Goal: Information Seeking & Learning: Check status

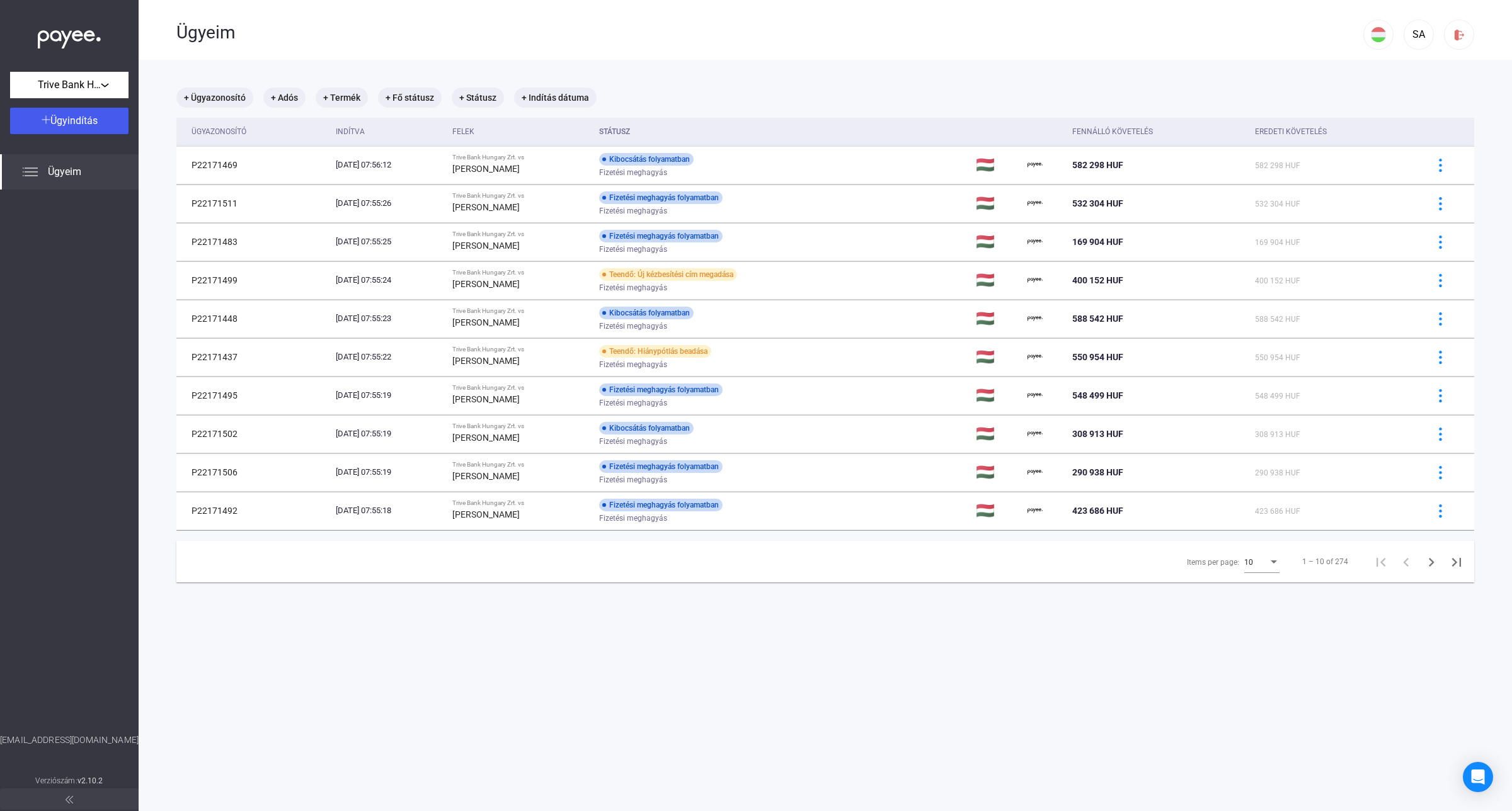
click at [1271, 563] on div "Items per page:" at bounding box center [1273, 562] width 6 height 3
click at [1238, 590] on span "25" at bounding box center [1251, 587] width 36 height 15
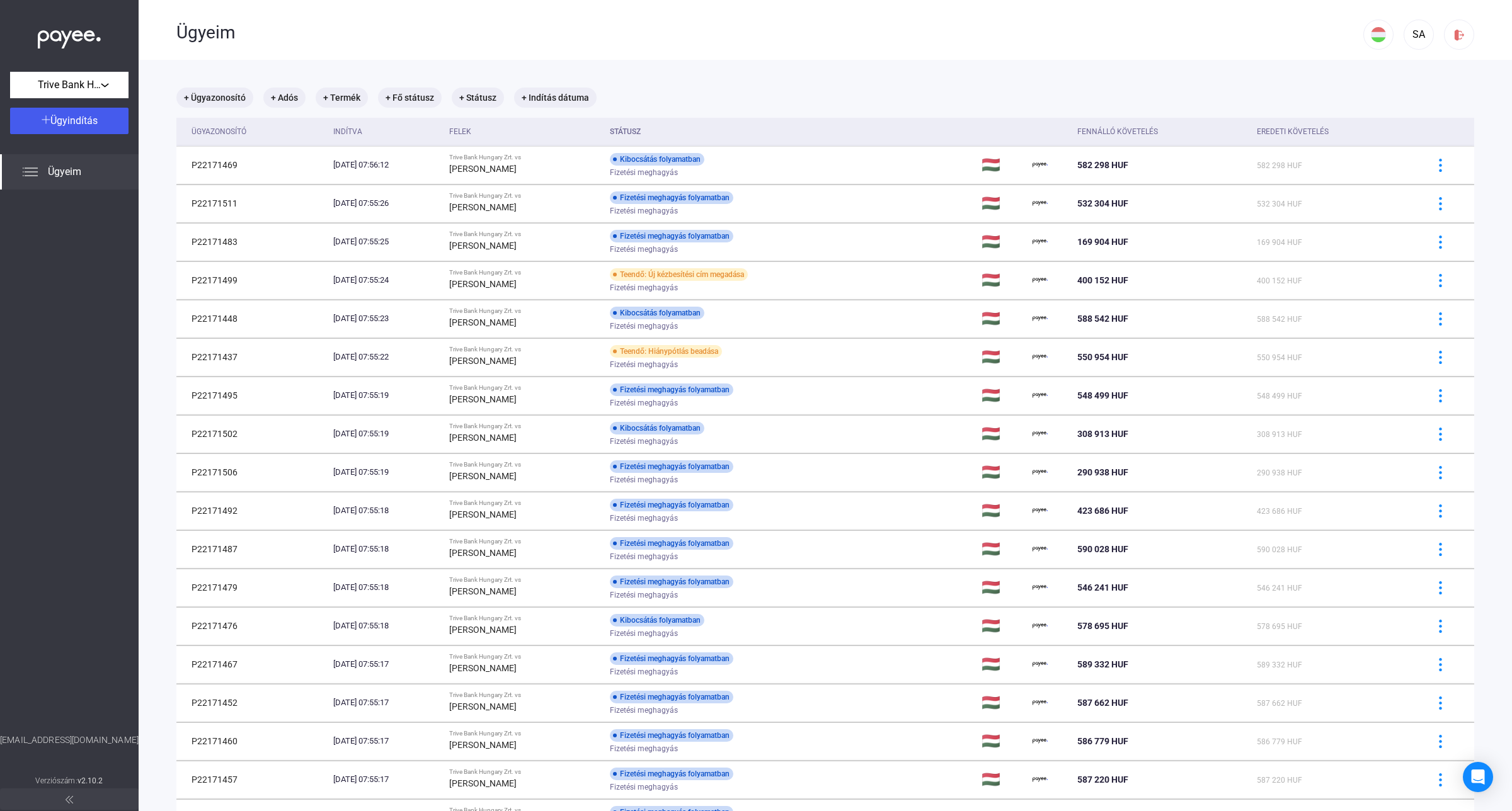
click at [486, 140] on th "Felek" at bounding box center [524, 132] width 160 height 28
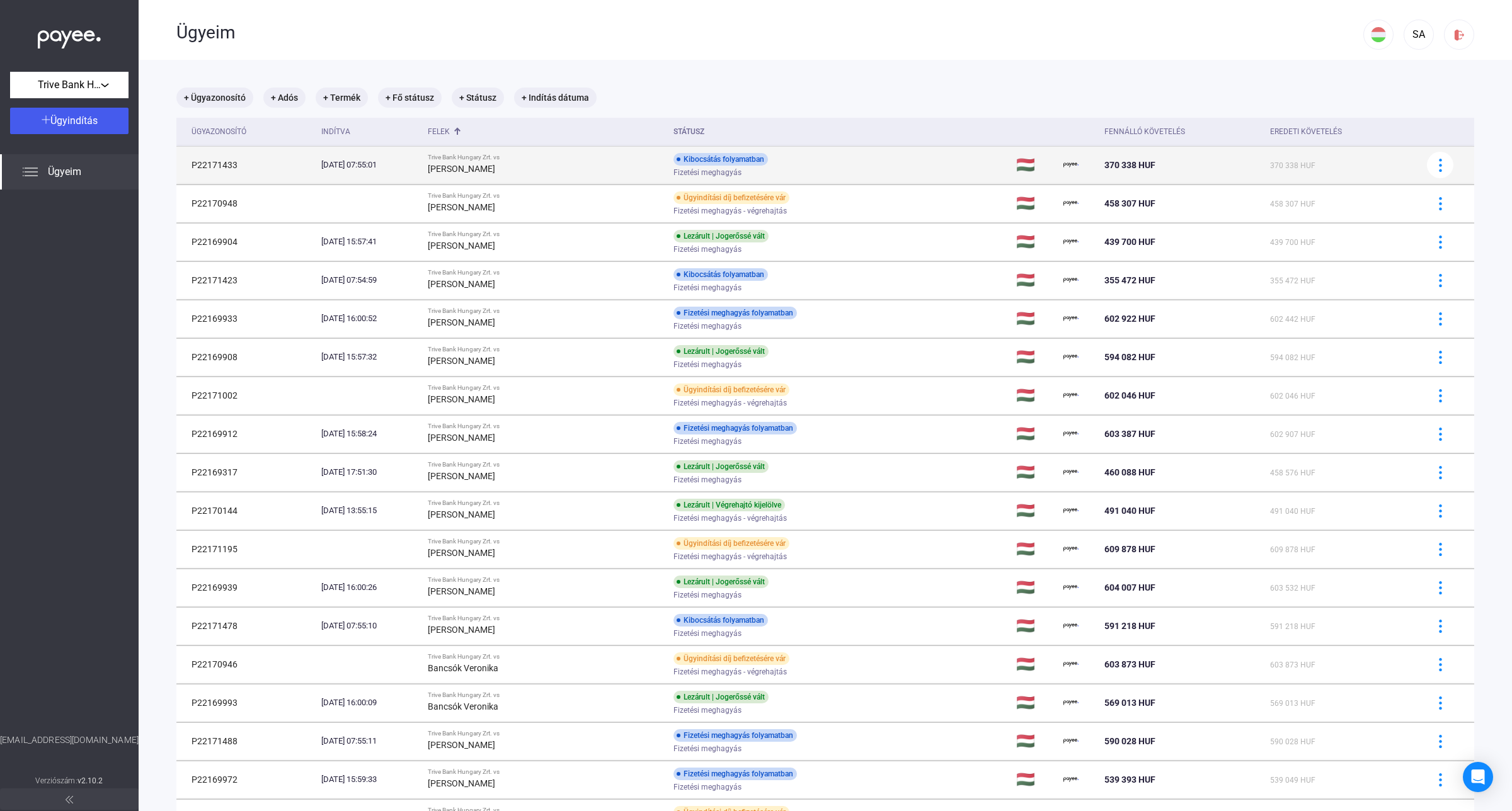
click at [490, 170] on strong "[PERSON_NAME]" at bounding box center [462, 168] width 67 height 10
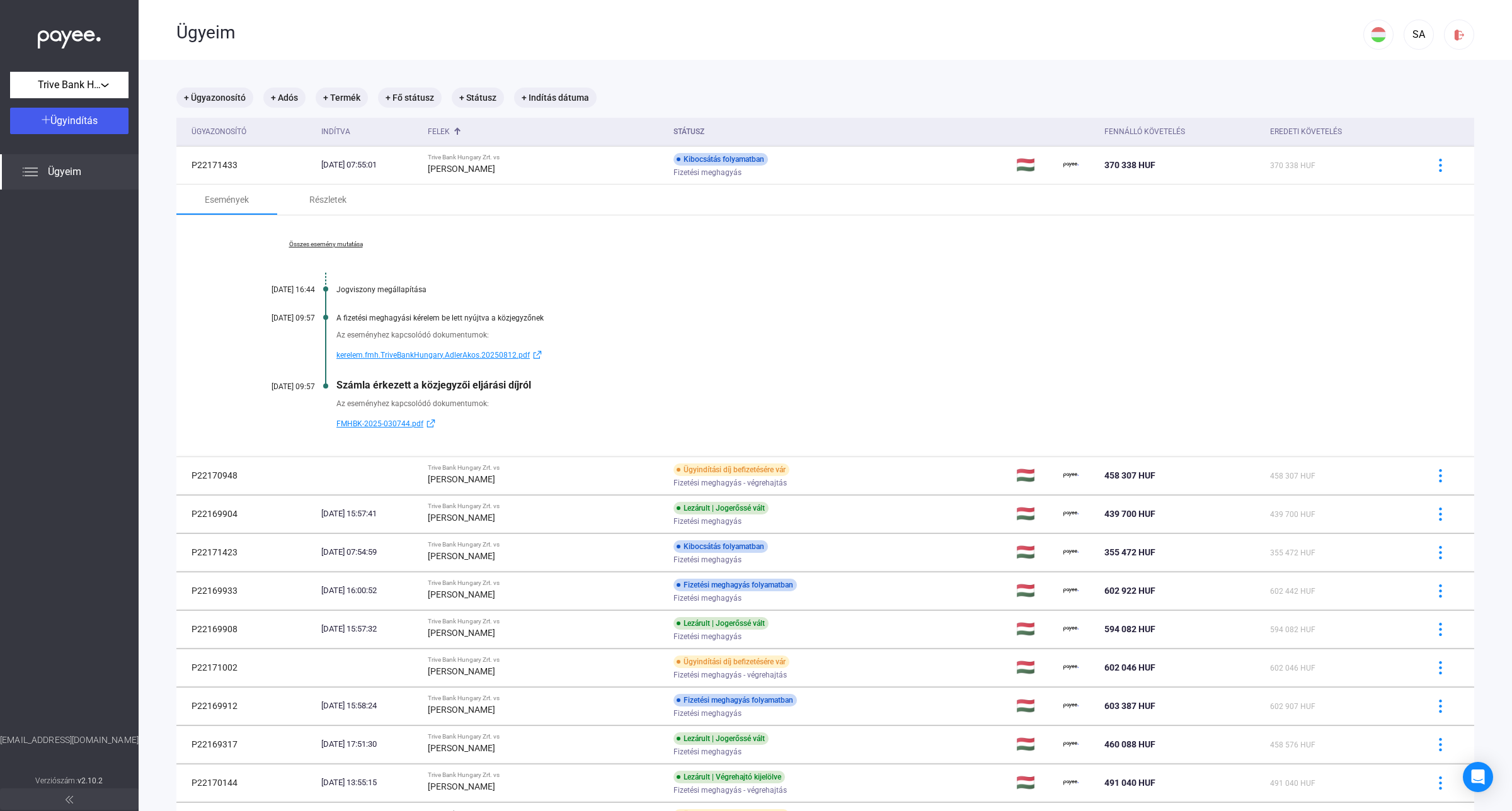
click at [327, 241] on link "Összes esemény mutatása" at bounding box center [325, 244] width 172 height 7
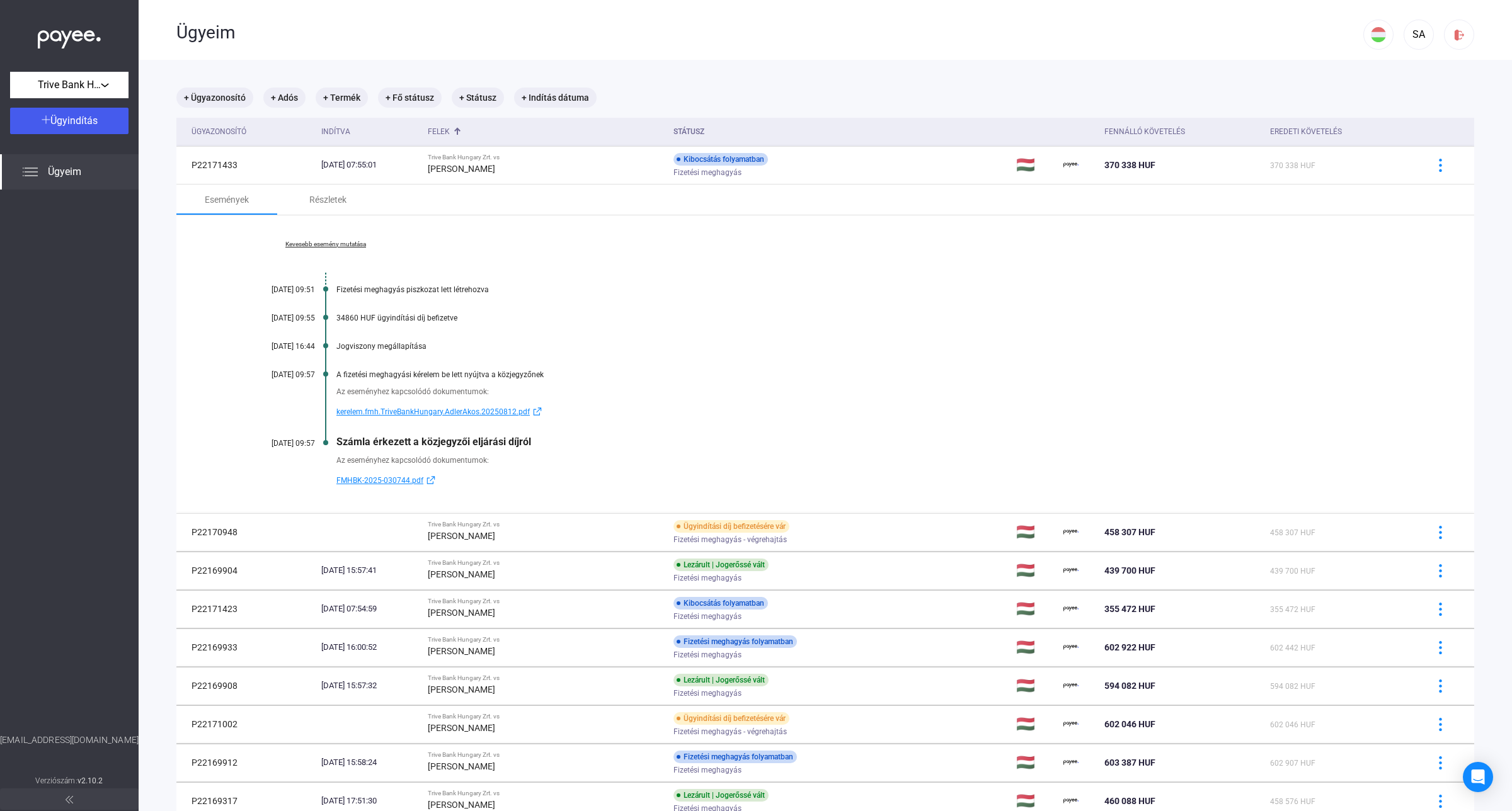
click at [535, 411] on img at bounding box center [537, 412] width 15 height 9
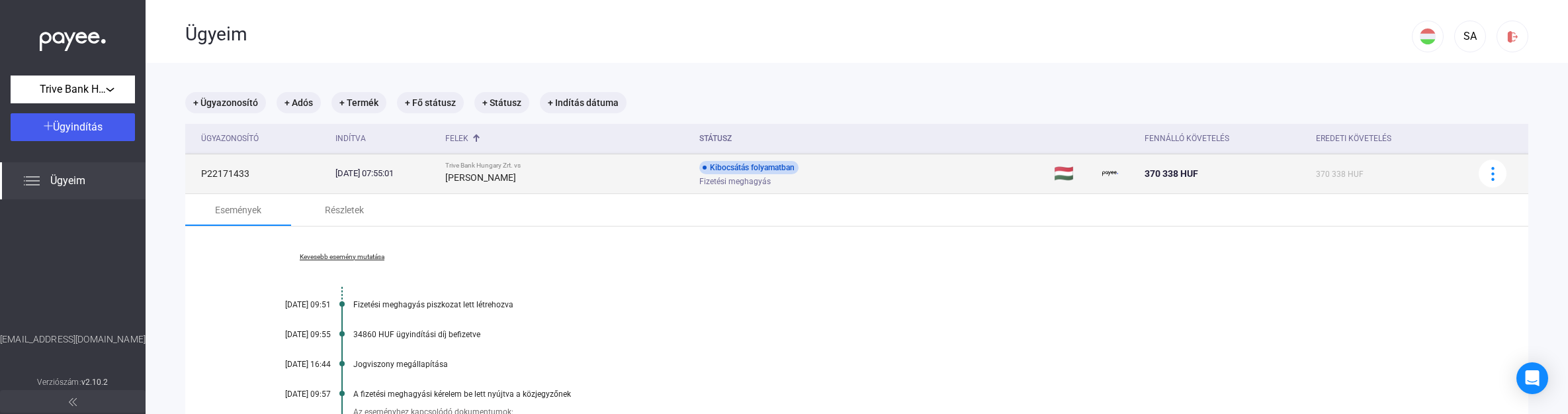
drag, startPoint x: 254, startPoint y: 173, endPoint x: 186, endPoint y: 176, distance: 68.1
click at [186, 176] on td "P22171433" at bounding box center [258, 173] width 145 height 39
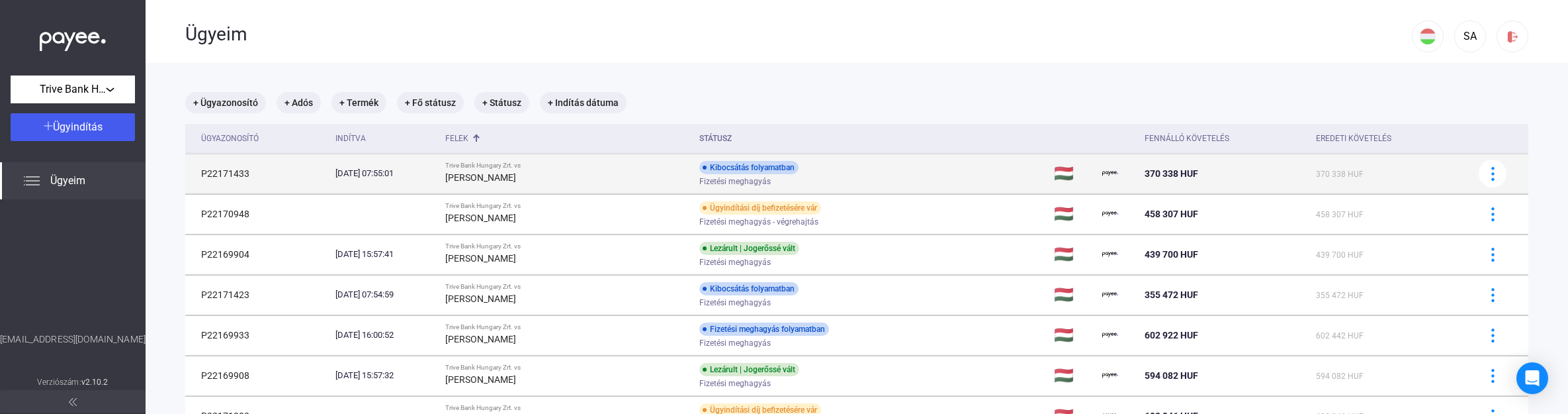
copy td "P22171433"
click at [658, 176] on div "[PERSON_NAME]" at bounding box center [567, 177] width 244 height 16
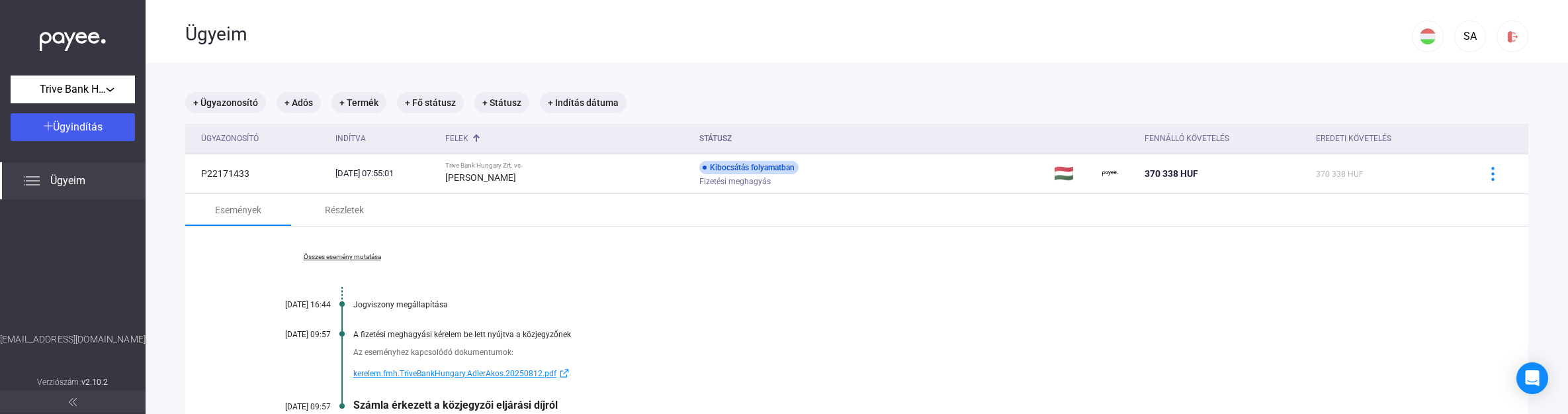
scroll to position [83, 0]
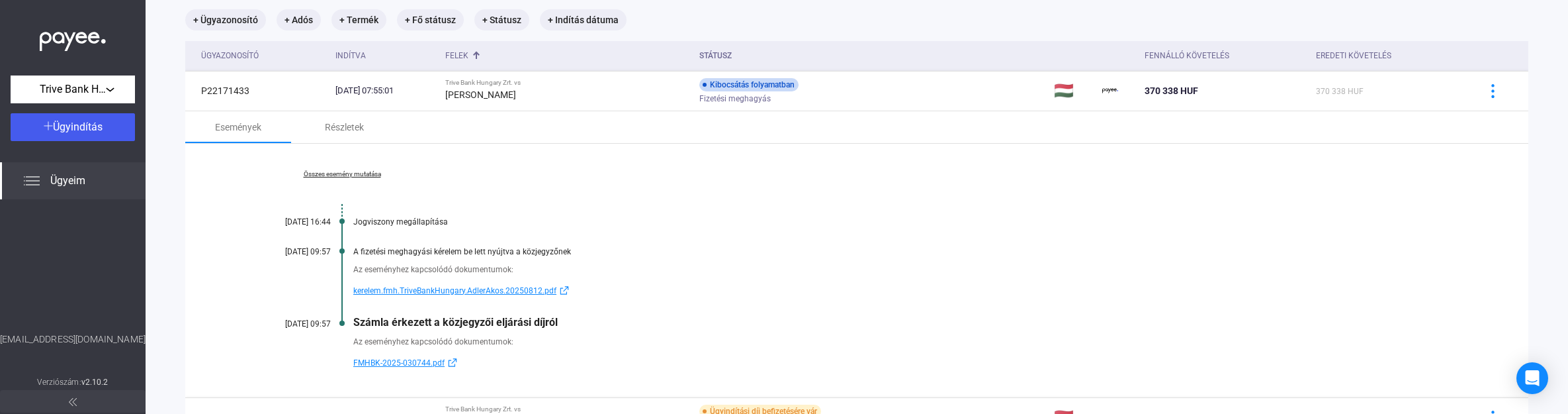
click at [425, 289] on span "kerelem.fmh.TriveBankHungary.AdlerAkos.20250812.pdf" at bounding box center [455, 291] width 203 height 16
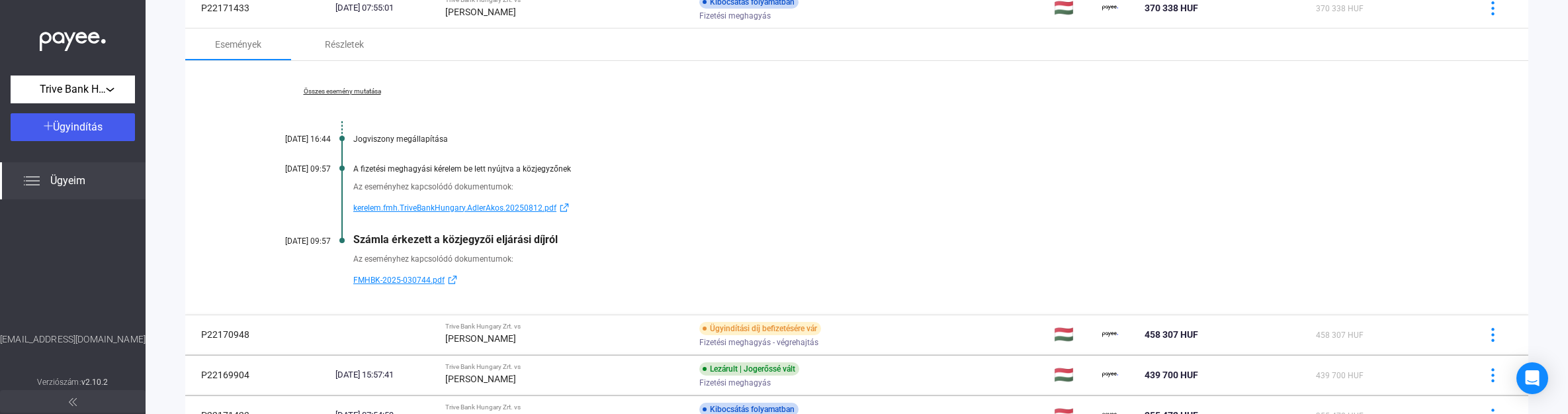
click at [983, 230] on div "Összes esemény mutatása [DATE] 16:44 Jogviszony megállapítása [DATE] 09:57 A fi…" at bounding box center [857, 188] width 1343 height 254
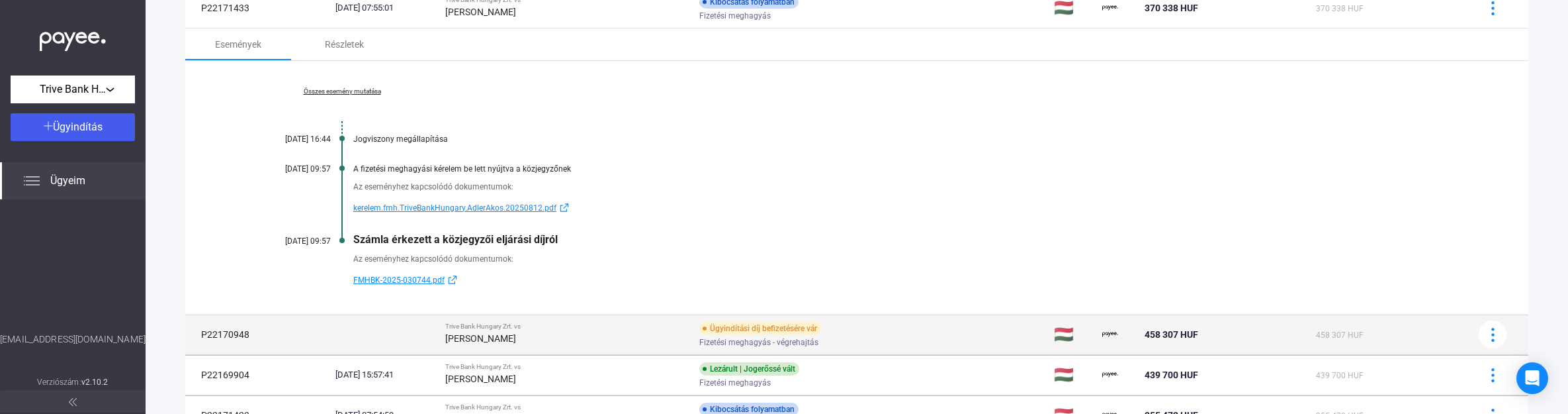
click at [616, 336] on div "[PERSON_NAME]" at bounding box center [567, 339] width 244 height 16
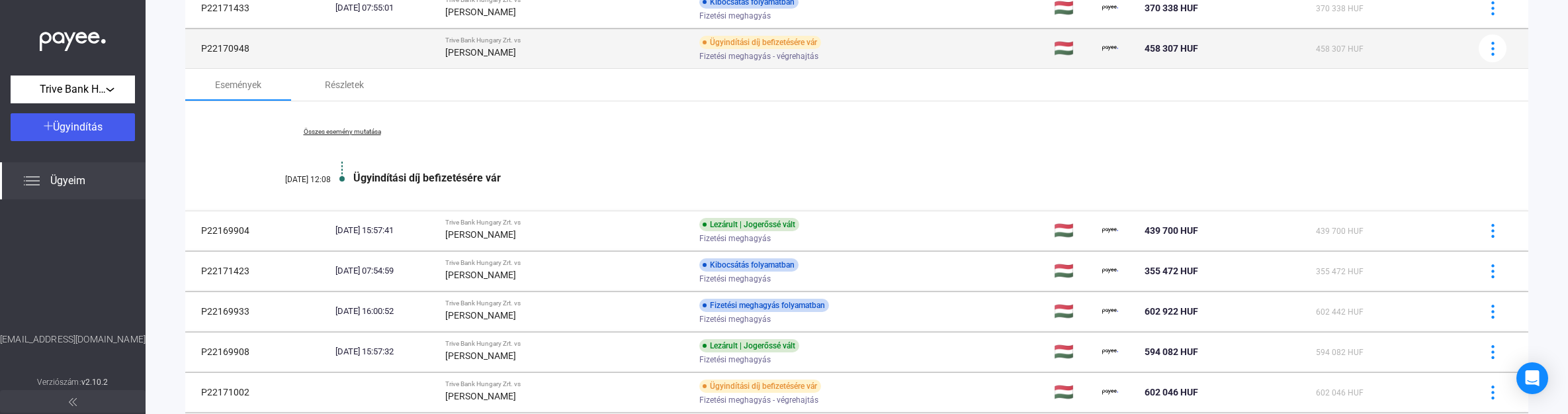
drag, startPoint x: 252, startPoint y: 45, endPoint x: 197, endPoint y: 44, distance: 55.0
click at [197, 44] on td "P22170948" at bounding box center [258, 48] width 145 height 39
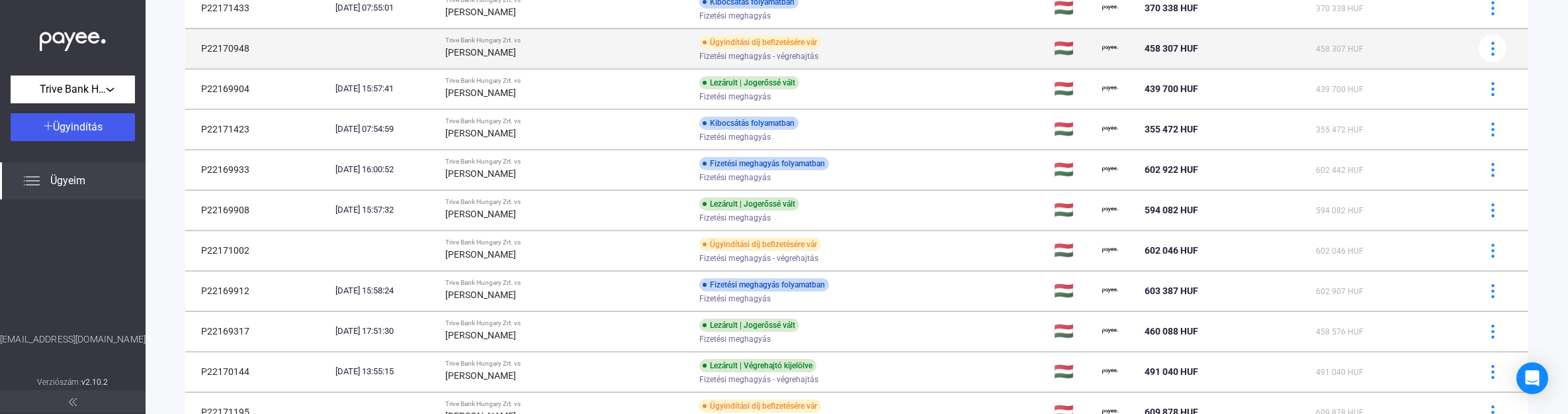
copy td "P22170948"
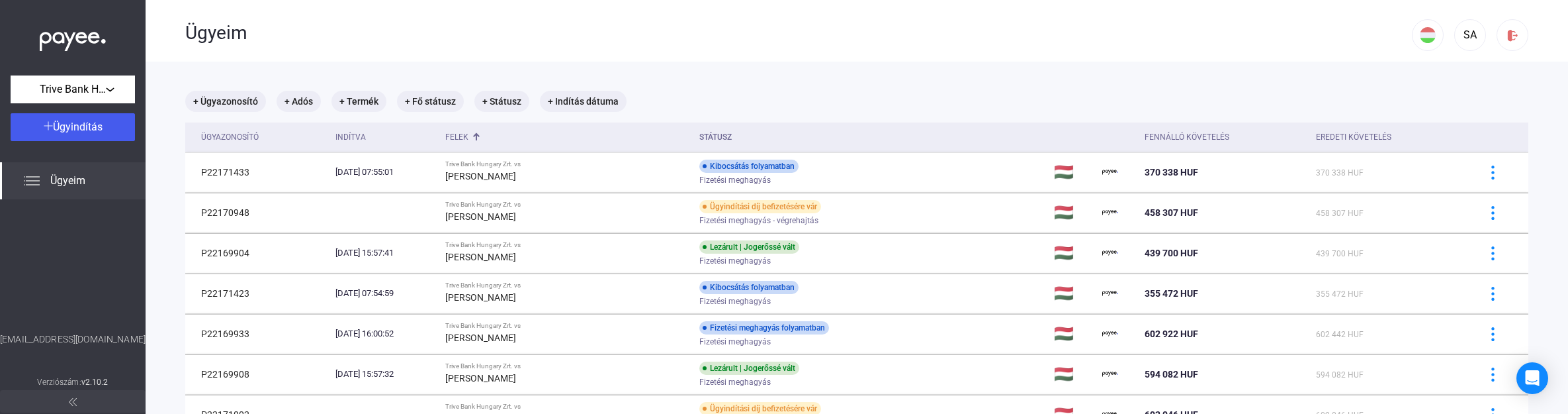
scroll to position [0, 0]
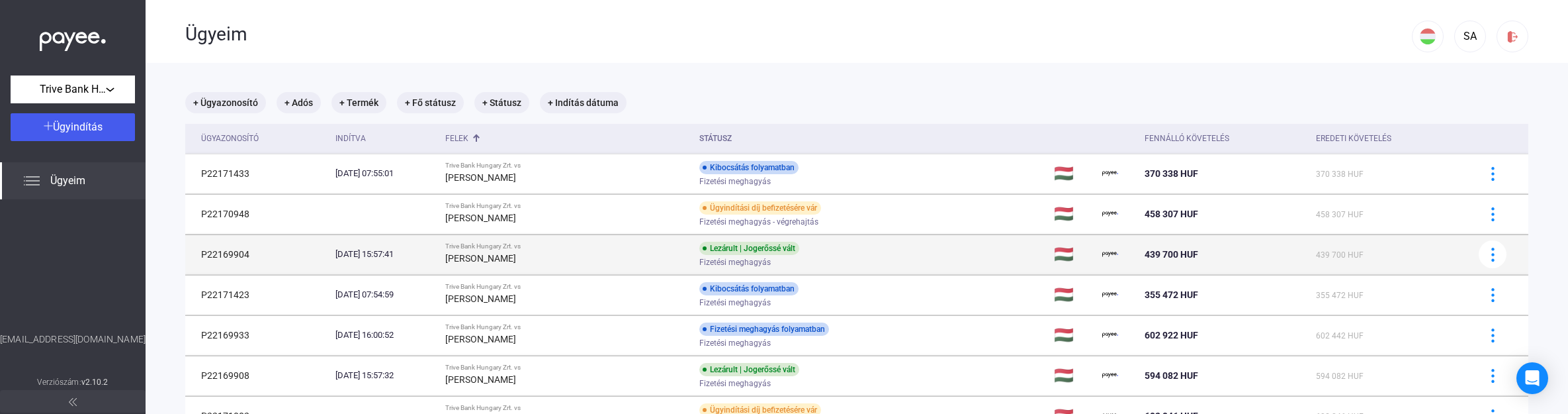
click at [604, 256] on div "[PERSON_NAME]" at bounding box center [567, 258] width 244 height 16
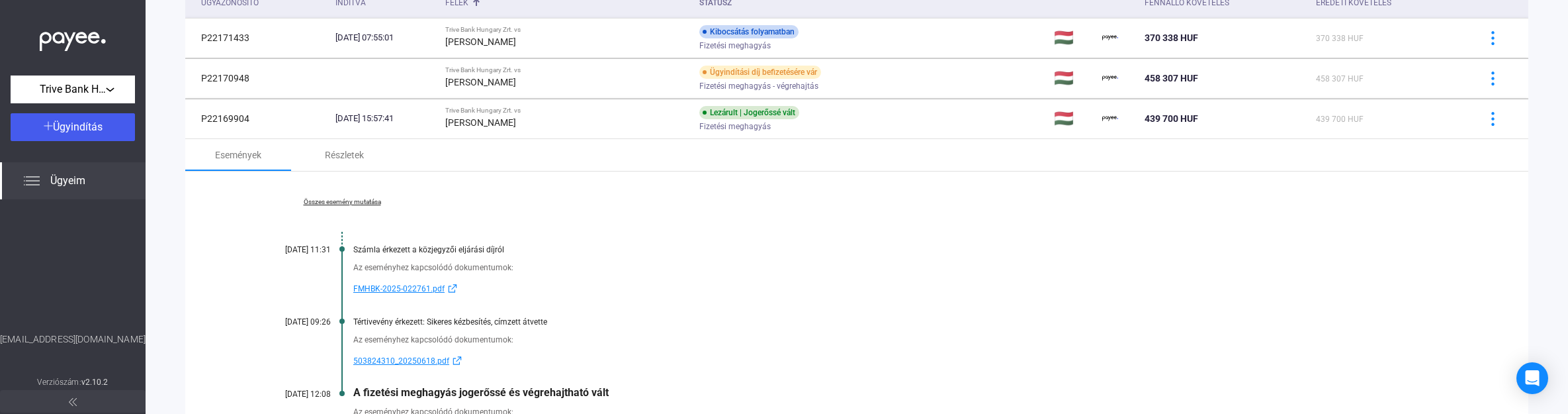
scroll to position [166, 0]
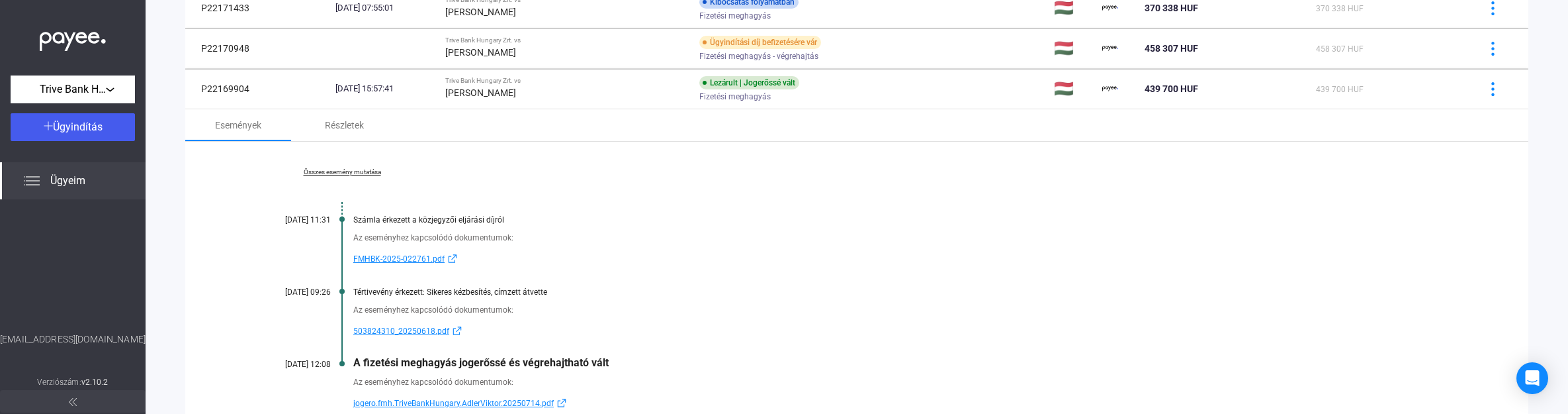
click at [364, 169] on link "Összes esemény mutatása" at bounding box center [342, 172] width 181 height 8
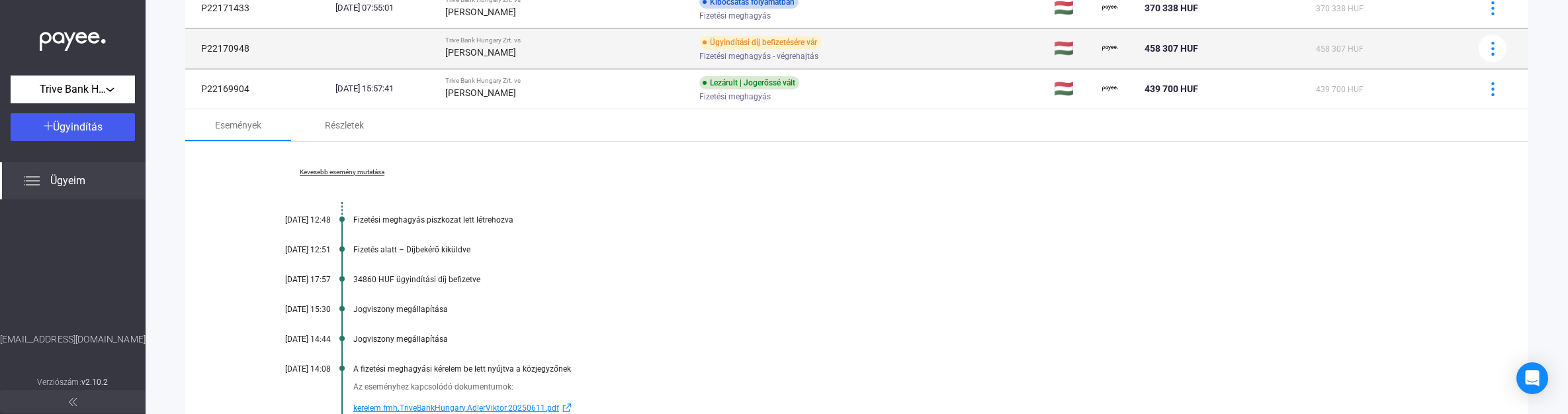
click at [506, 57] on strong "[PERSON_NAME]" at bounding box center [481, 52] width 70 height 11
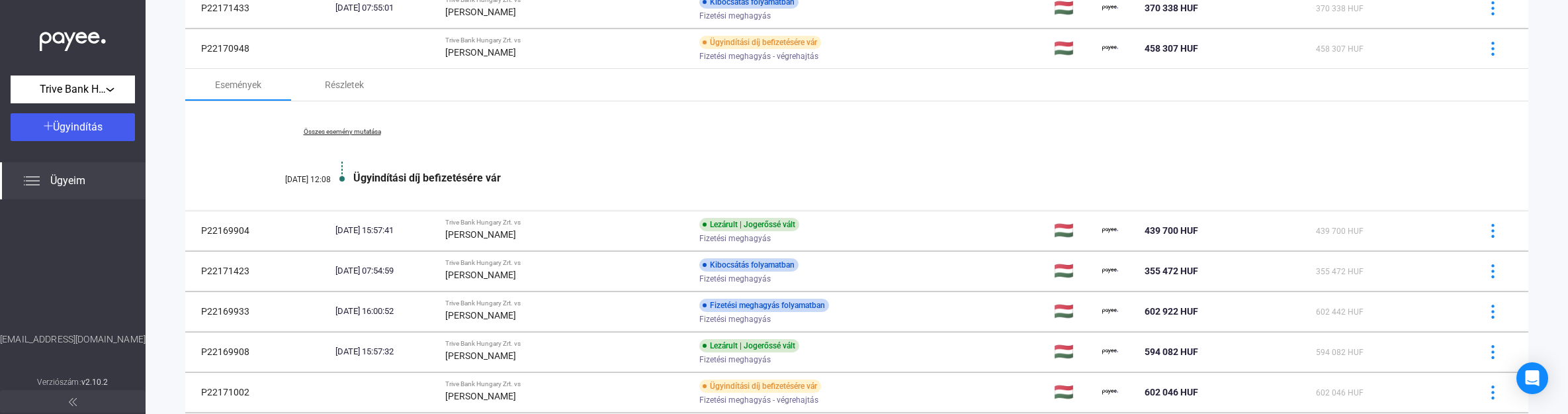
click at [354, 128] on link "Összes esemény mutatása" at bounding box center [342, 131] width 181 height 8
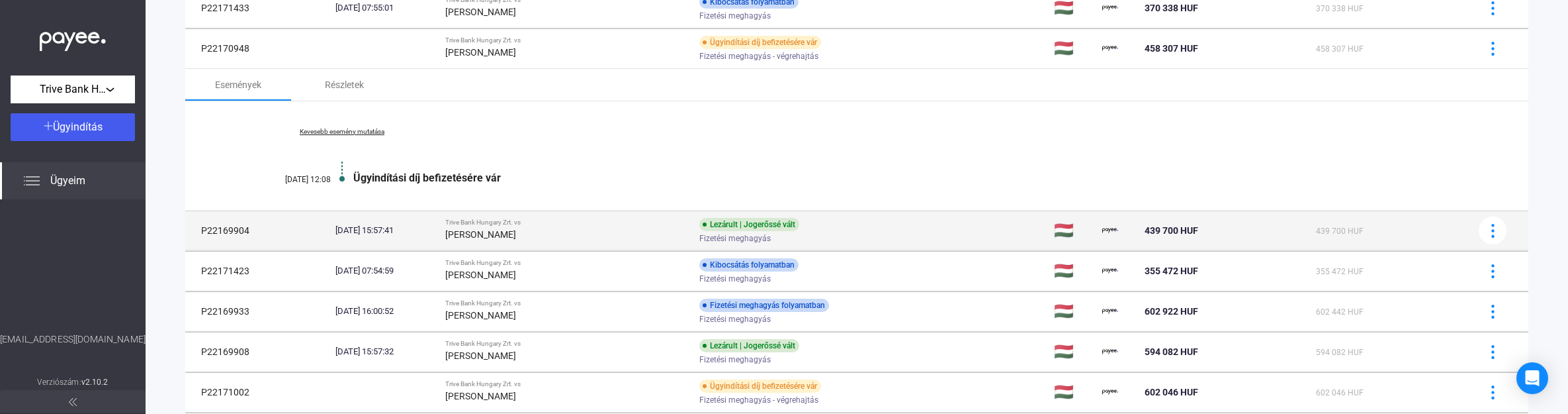
click at [440, 219] on td "[DATE] 15:57:41" at bounding box center [385, 231] width 110 height 39
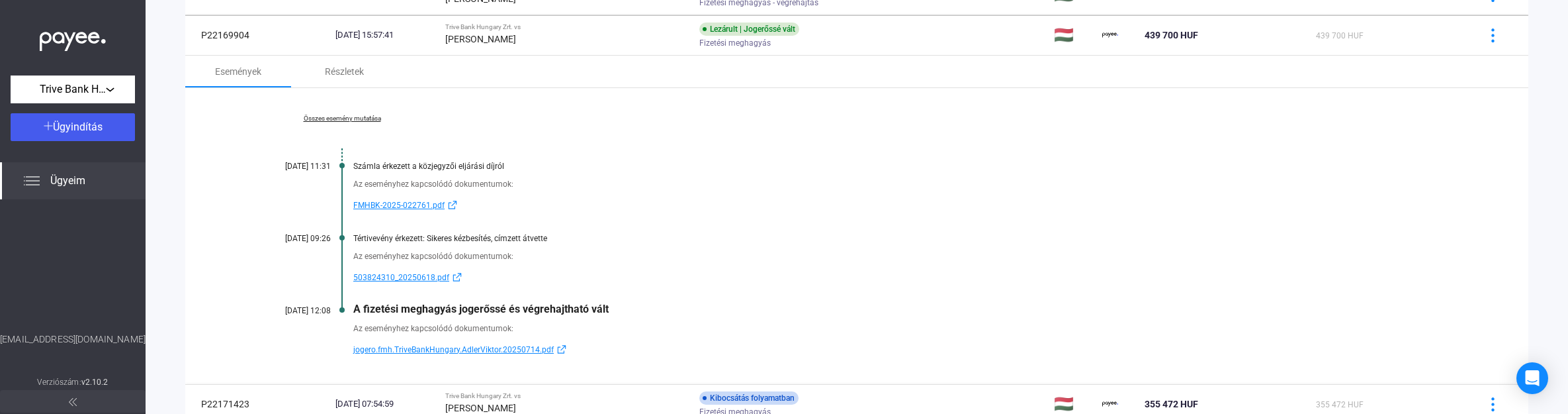
scroll to position [248, 0]
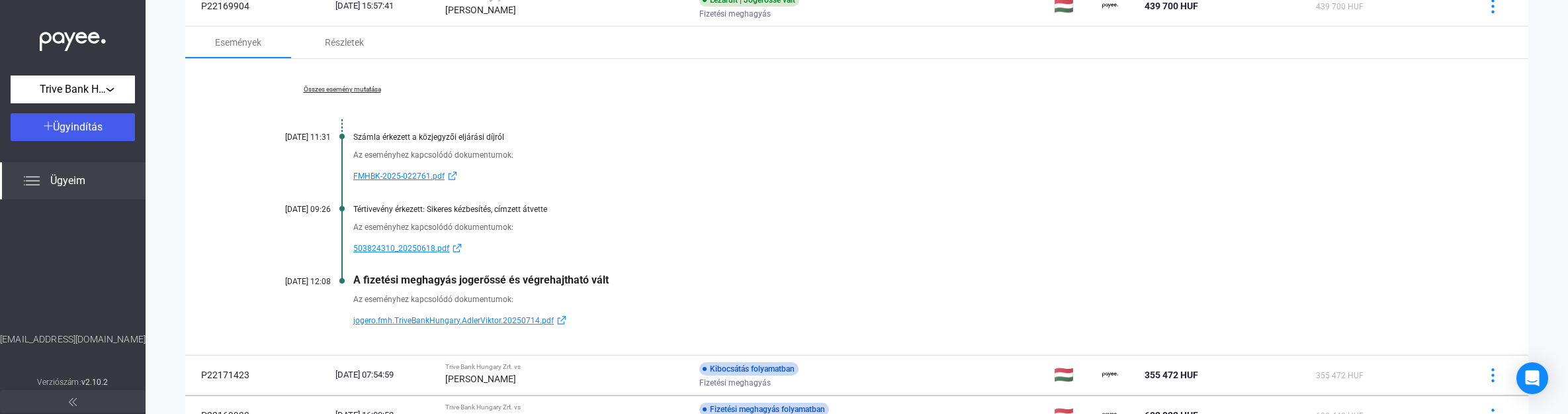
click at [433, 245] on span "503824310_20250618.pdf" at bounding box center [401, 248] width 96 height 16
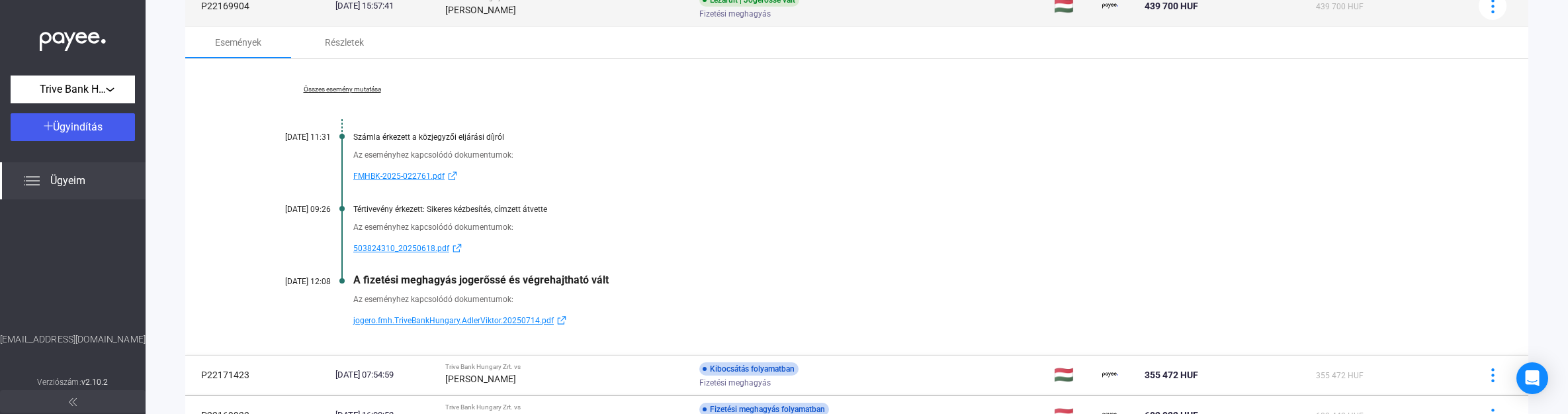
click at [501, 16] on div "[PERSON_NAME]" at bounding box center [567, 10] width 244 height 16
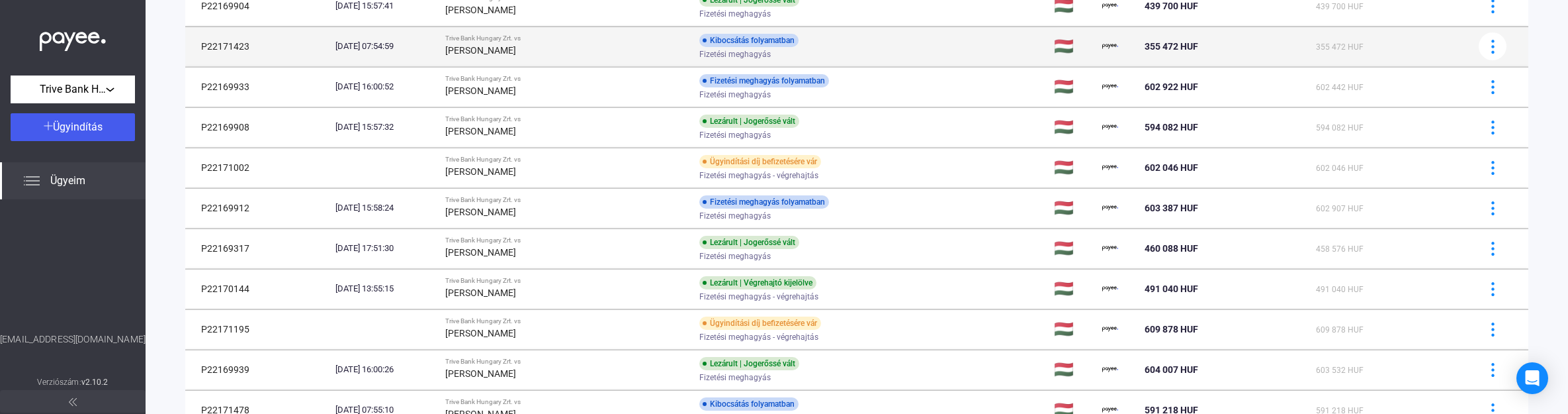
click at [516, 49] on strong "[PERSON_NAME]" at bounding box center [481, 50] width 70 height 11
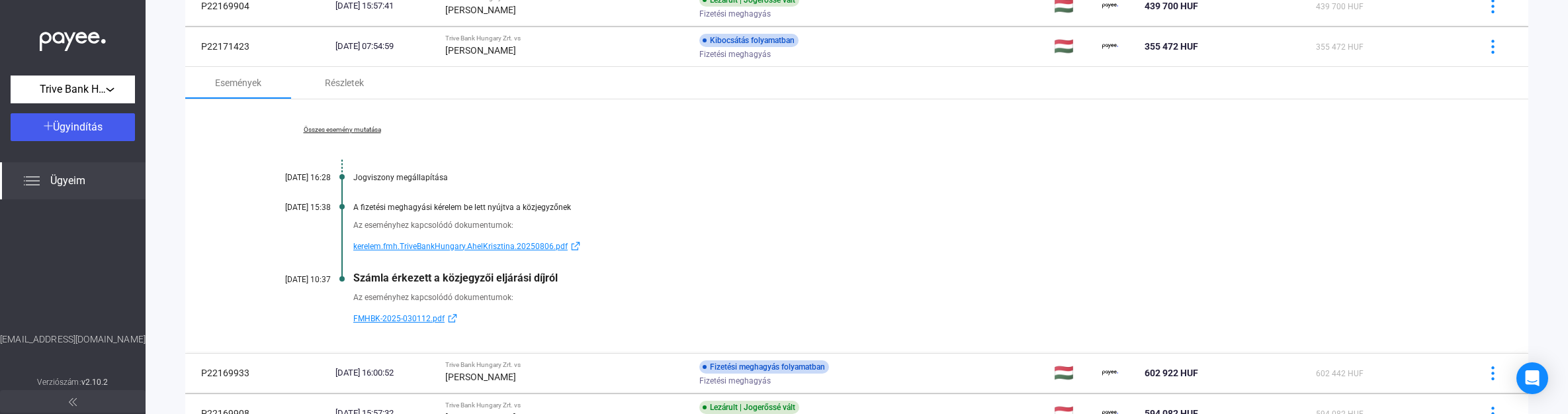
click at [397, 247] on span "kerelem.fmh.TriveBankHungary.AhelKrisztina.20250806.pdf" at bounding box center [460, 246] width 214 height 16
click at [454, 244] on span "kerelem.fmh.TriveBankHungary.AhelKrisztina.20250806.pdf" at bounding box center [460, 246] width 214 height 16
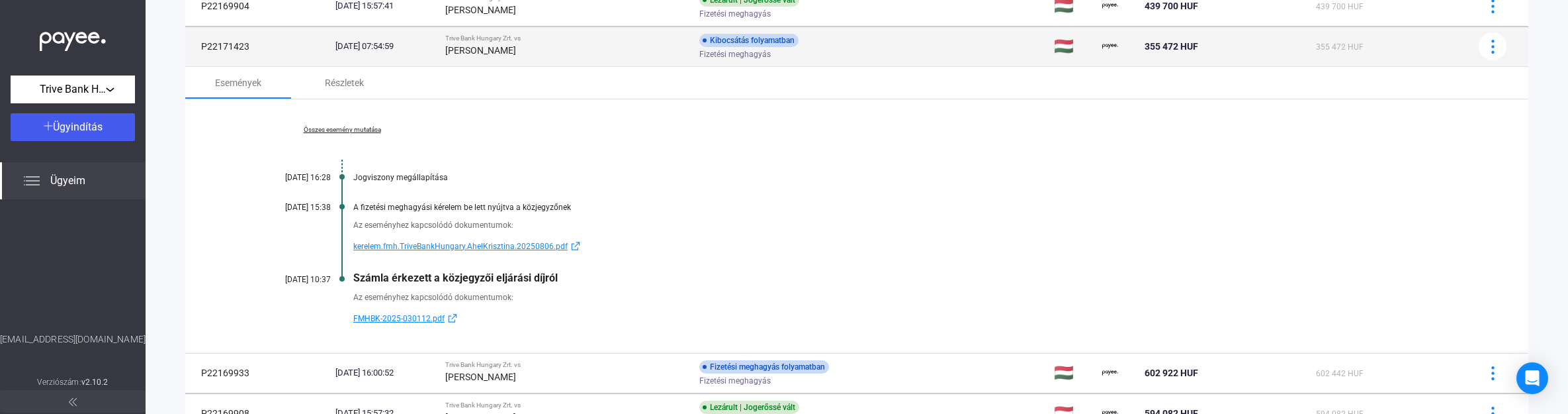
drag, startPoint x: 197, startPoint y: 44, endPoint x: 260, endPoint y: 51, distance: 63.4
click at [260, 51] on td "P22171423" at bounding box center [258, 47] width 145 height 39
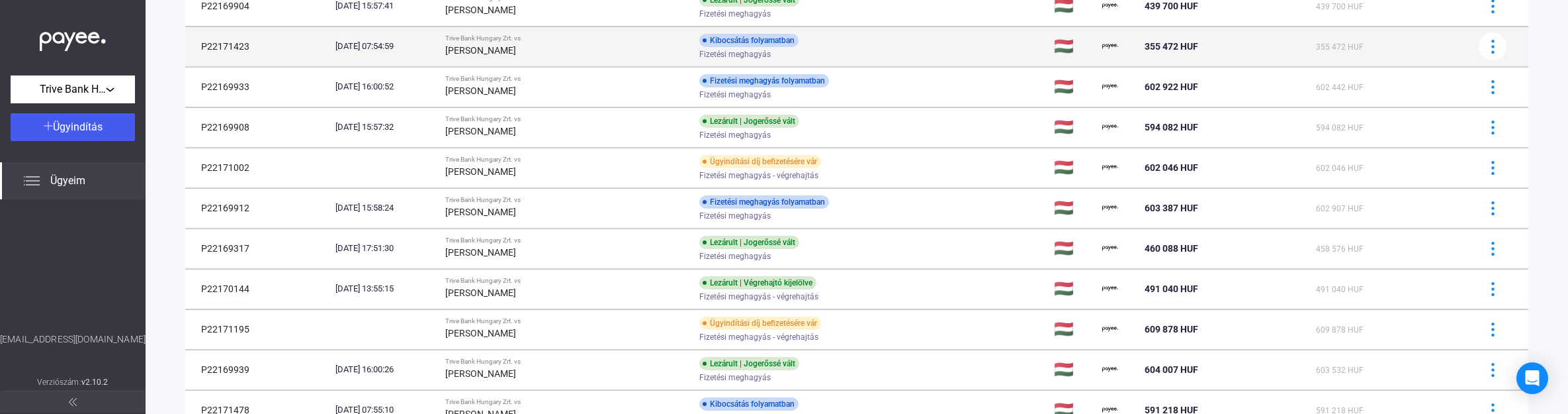
copy td "P22171423"
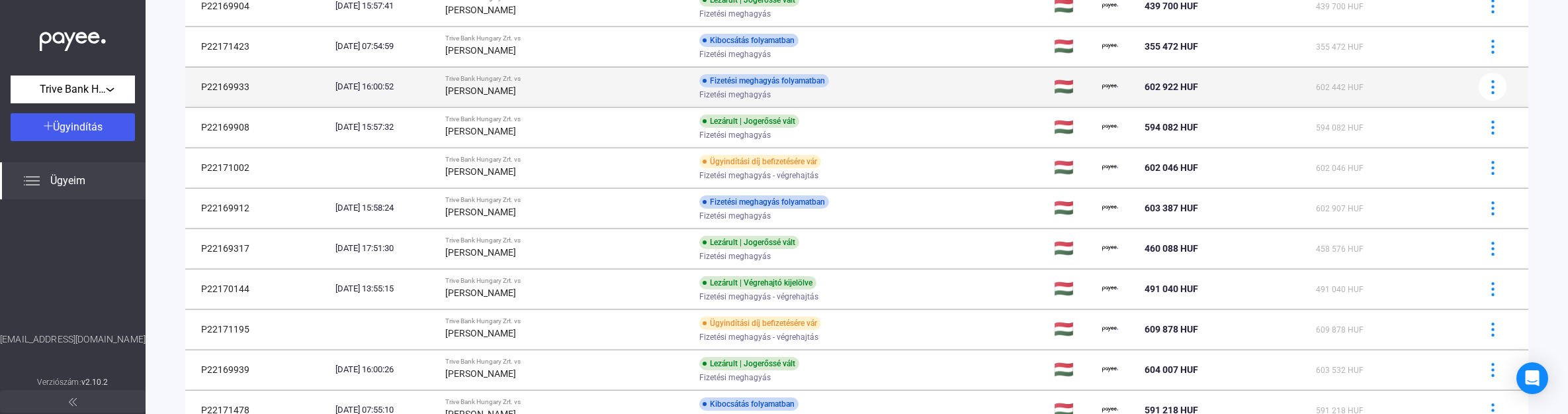
click at [486, 95] on td "Trive Bank Hungary Zrt. vs [PERSON_NAME]" at bounding box center [567, 87] width 254 height 39
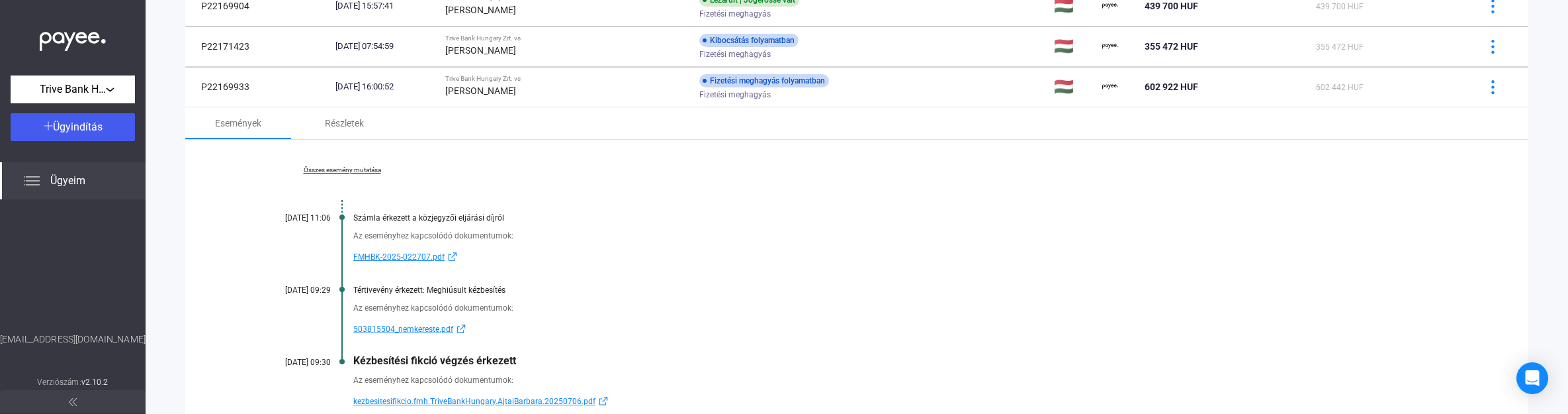
click at [362, 164] on div "Összes esemény mutatása [DATE] 11:06 Számla érkezett a közjegyzői eljárási díjr…" at bounding box center [857, 288] width 1343 height 296
click at [362, 167] on link "Összes esemény mutatása" at bounding box center [342, 170] width 181 height 8
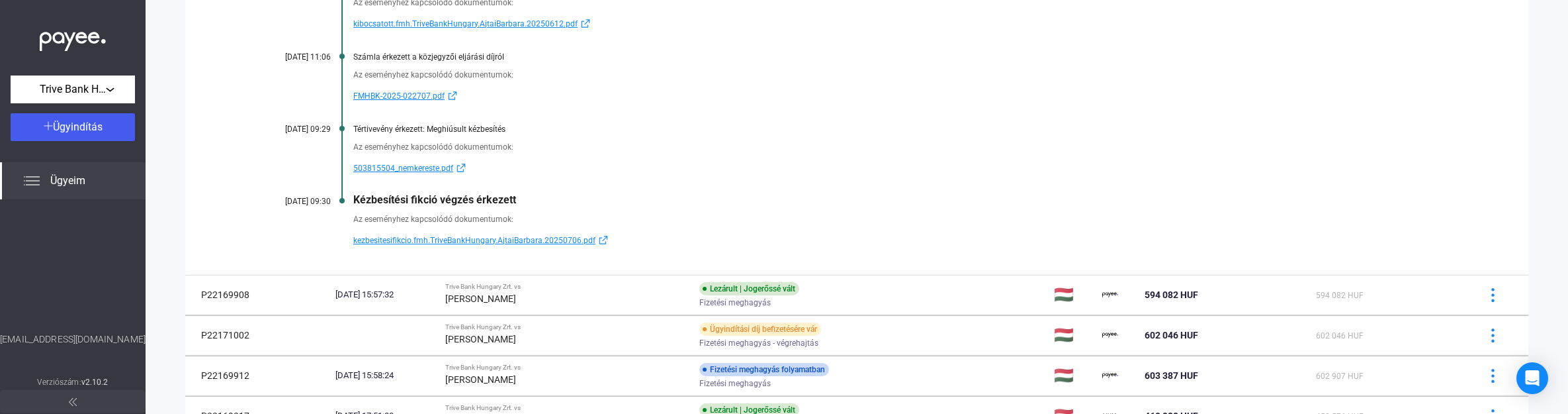
scroll to position [745, 0]
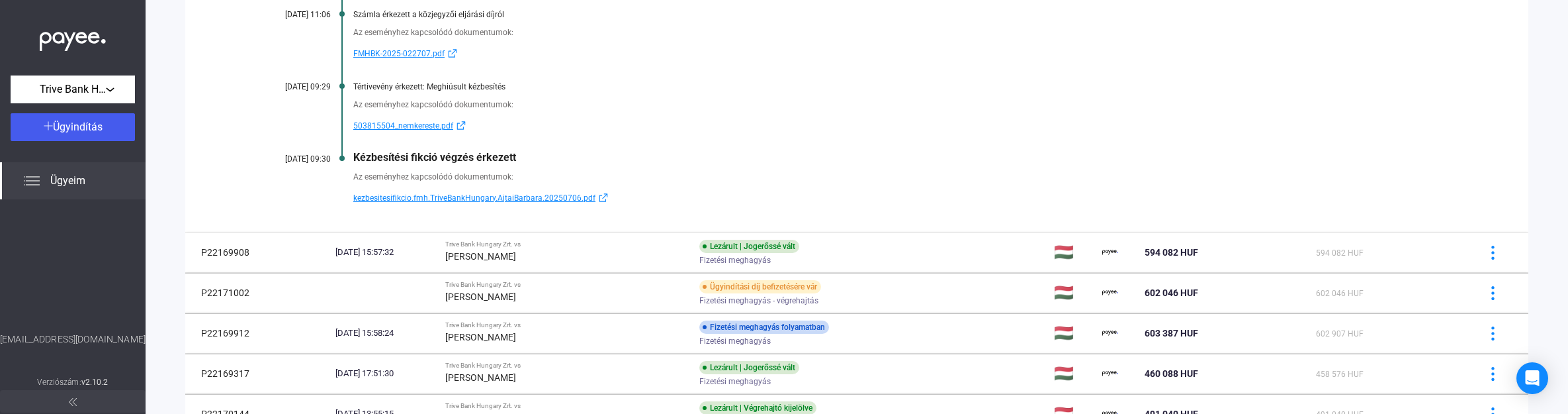
click at [441, 195] on span "kezbesitesifikcio.fmh.TriveBankHungary.AjtaiBarbara.20250706.pdf" at bounding box center [474, 197] width 242 height 16
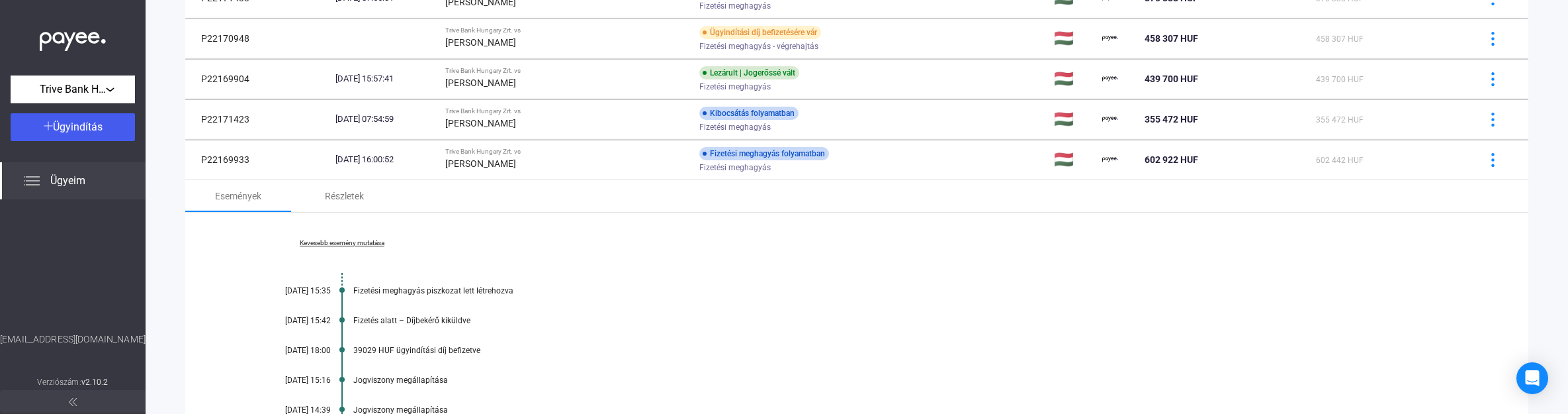
scroll to position [166, 0]
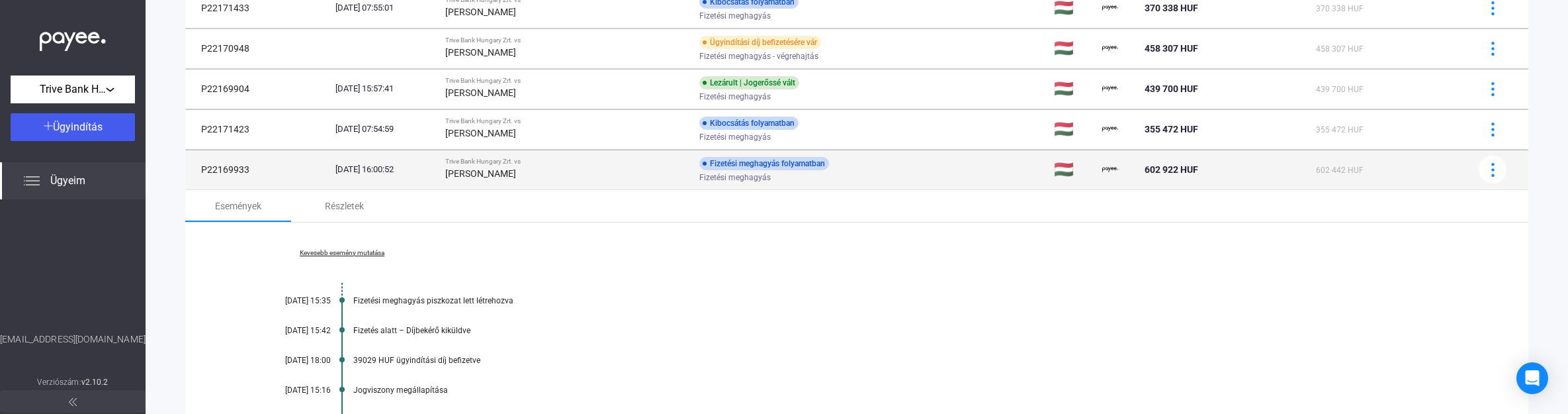
click at [505, 164] on div "Trive Bank Hungary Zrt. vs" at bounding box center [567, 161] width 244 height 8
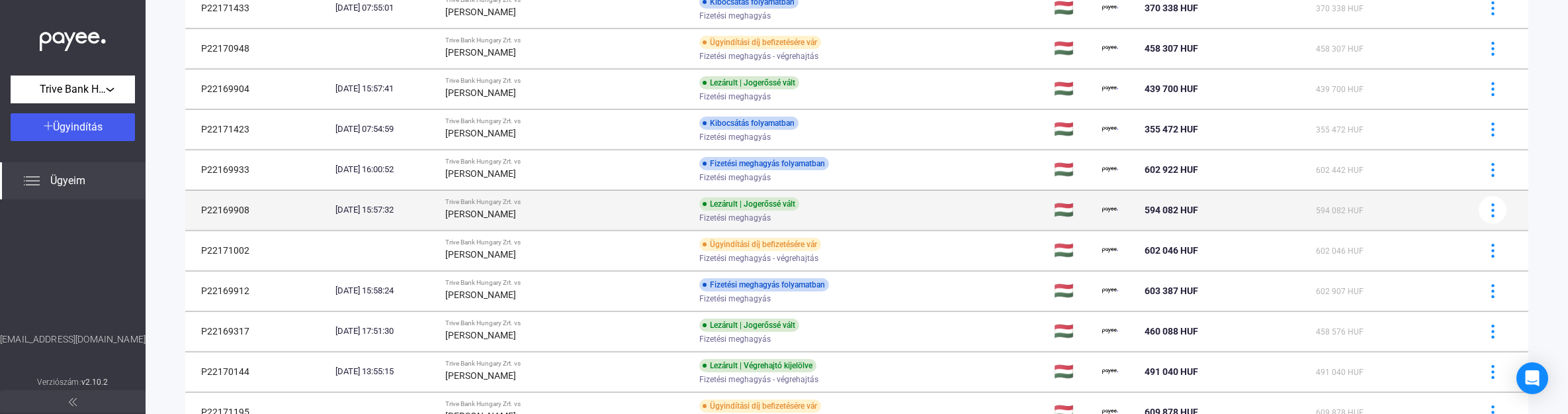
click at [507, 219] on strong "[PERSON_NAME]" at bounding box center [481, 214] width 70 height 11
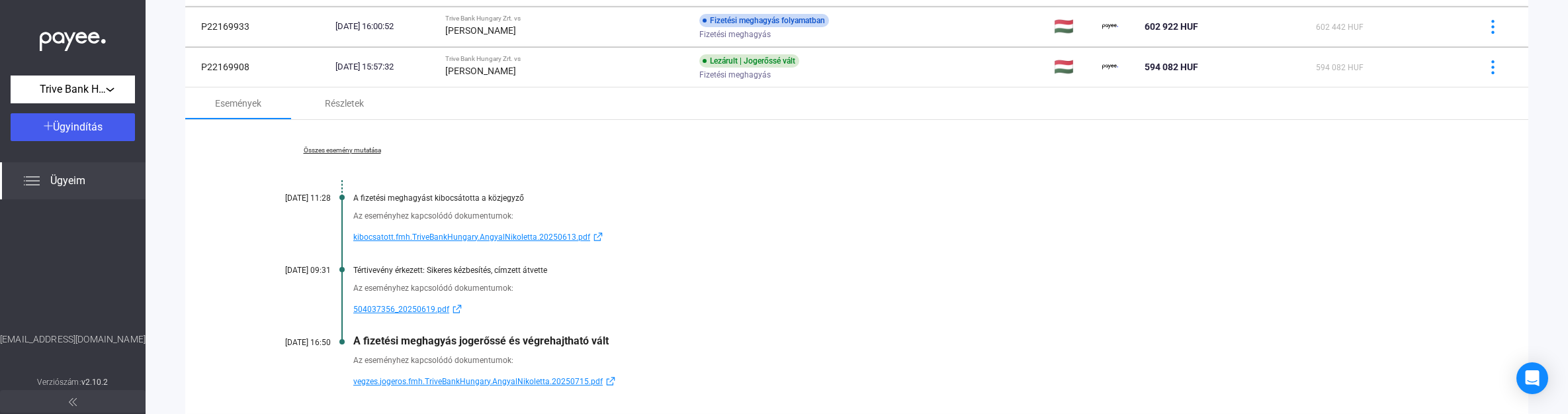
scroll to position [331, 0]
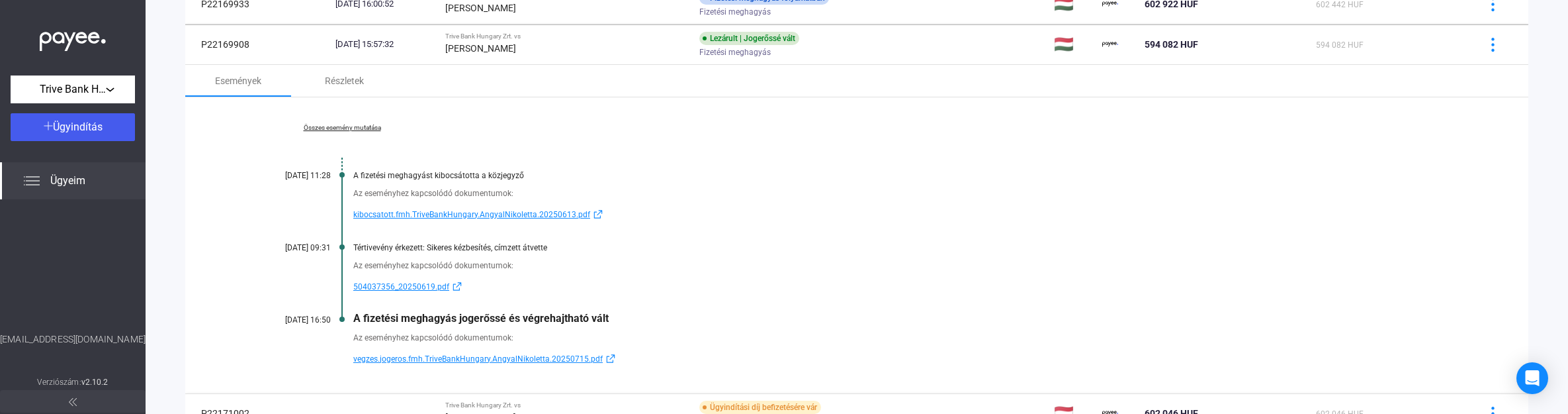
click at [359, 129] on link "Összes esemény mutatása" at bounding box center [342, 128] width 181 height 8
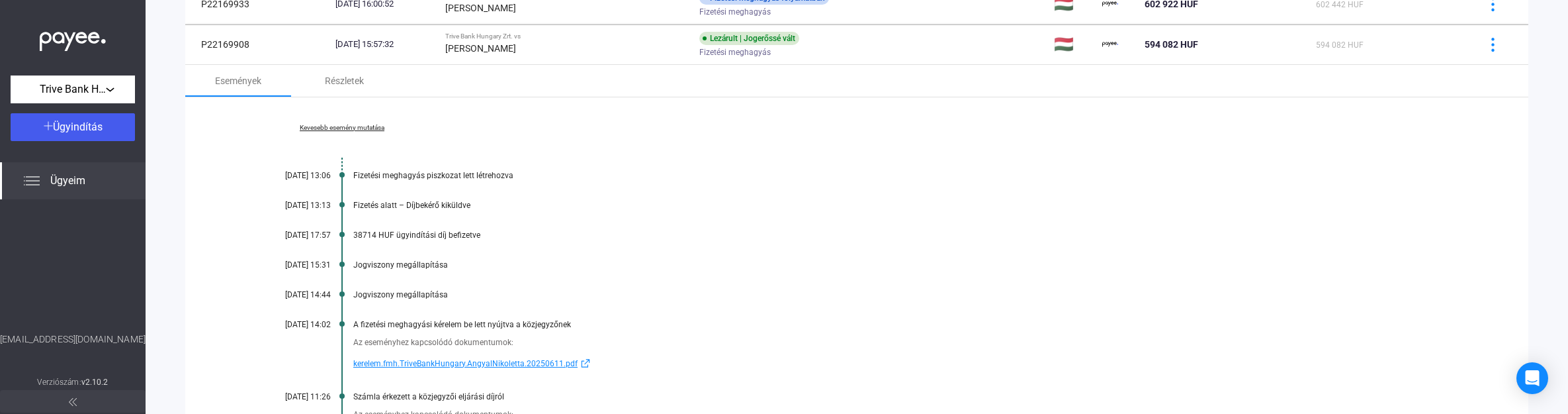
click at [730, 317] on div "Kevesebb esemény mutatása [DATE] 13:06 Fizetési meghagyás piszkozat lett létreh…" at bounding box center [857, 392] width 1343 height 590
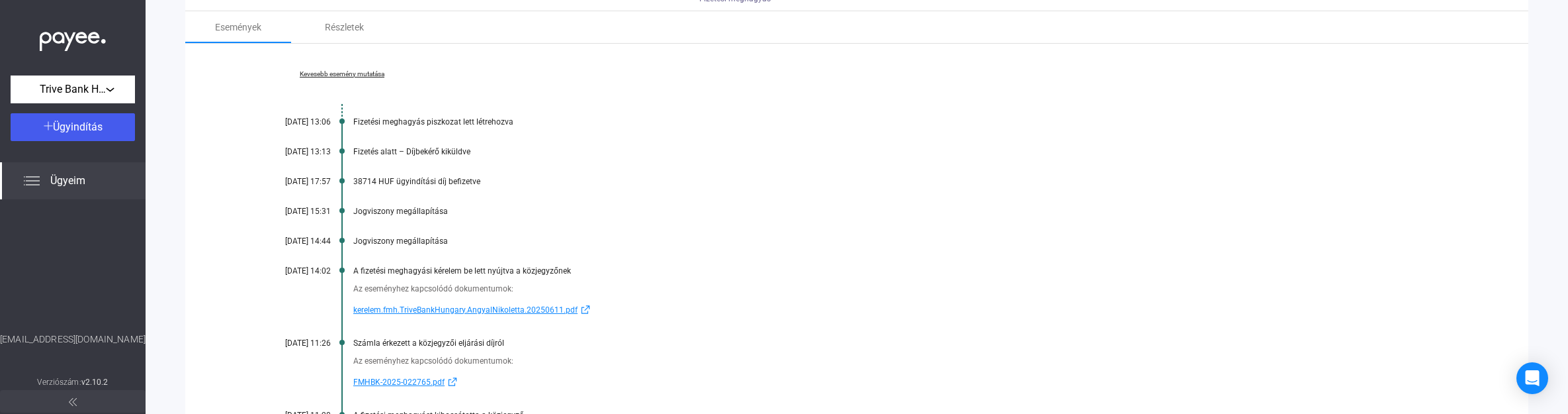
scroll to position [414, 0]
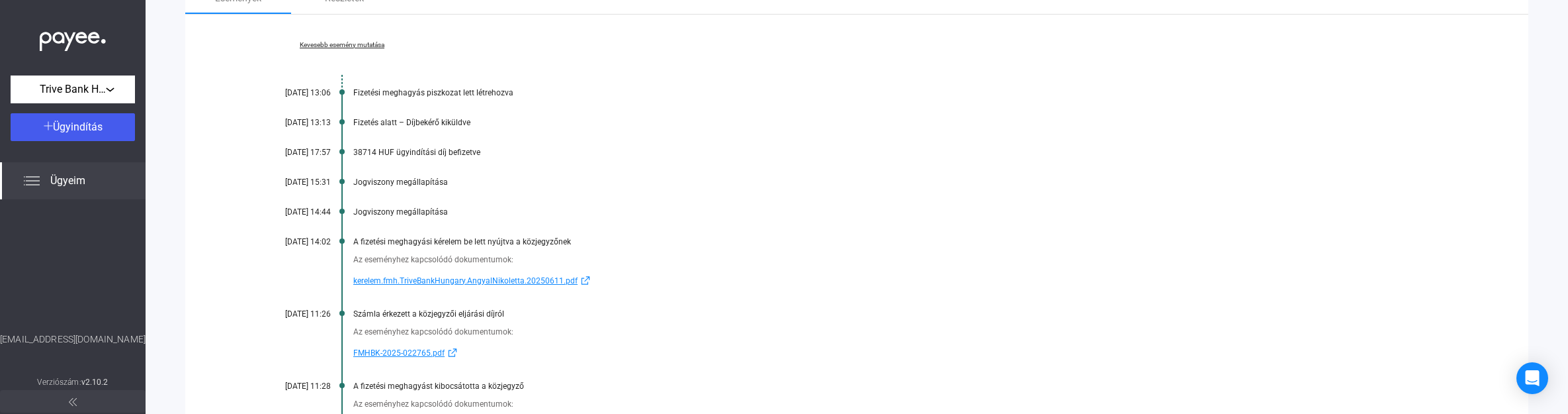
click at [827, 331] on div "Az eseményhez kapcsolódó dokumentumok:" at bounding box center [908, 331] width 1109 height 13
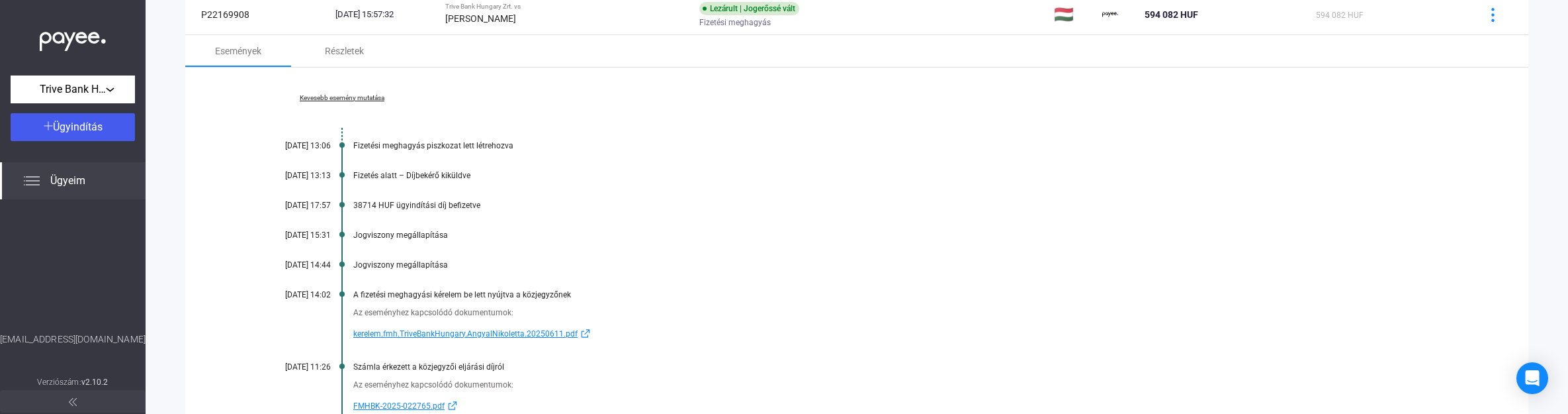
scroll to position [331, 0]
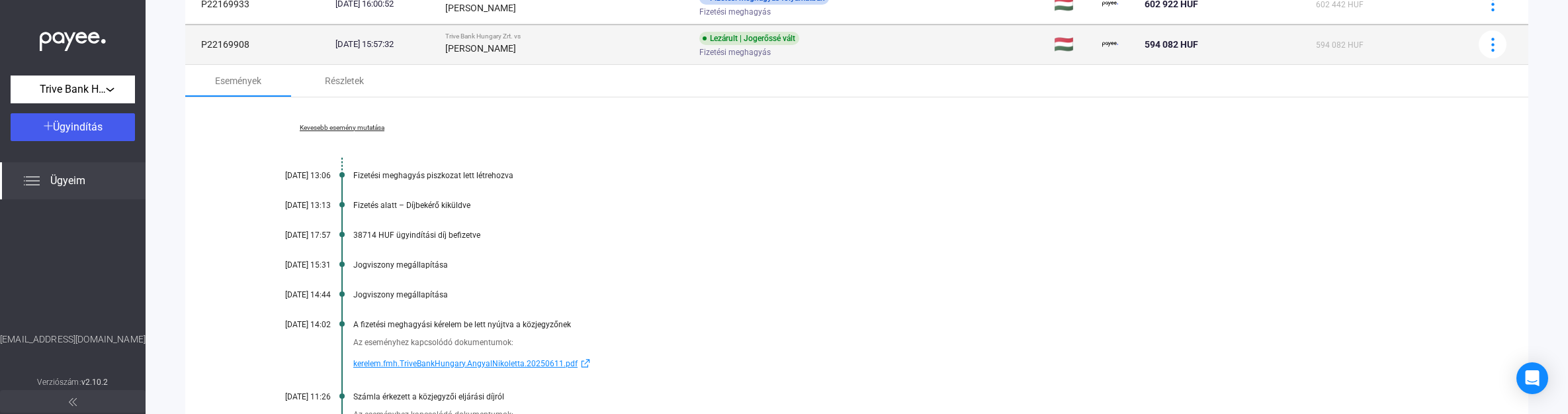
click at [516, 50] on strong "[PERSON_NAME]" at bounding box center [481, 48] width 70 height 11
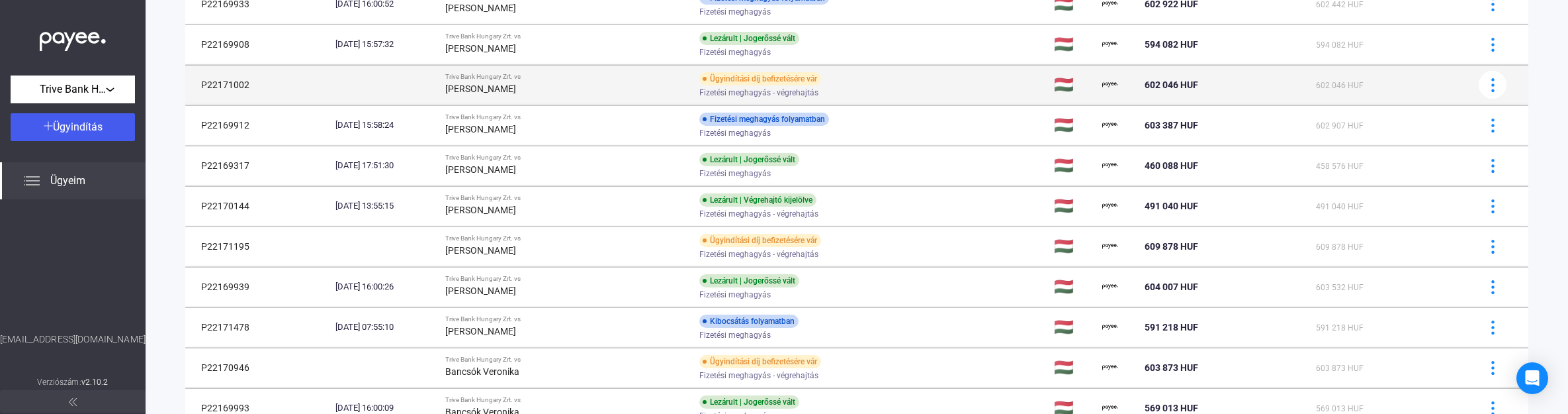
drag, startPoint x: 199, startPoint y: 87, endPoint x: 252, endPoint y: 87, distance: 53.0
click at [252, 87] on td "P22171002" at bounding box center [258, 85] width 145 height 39
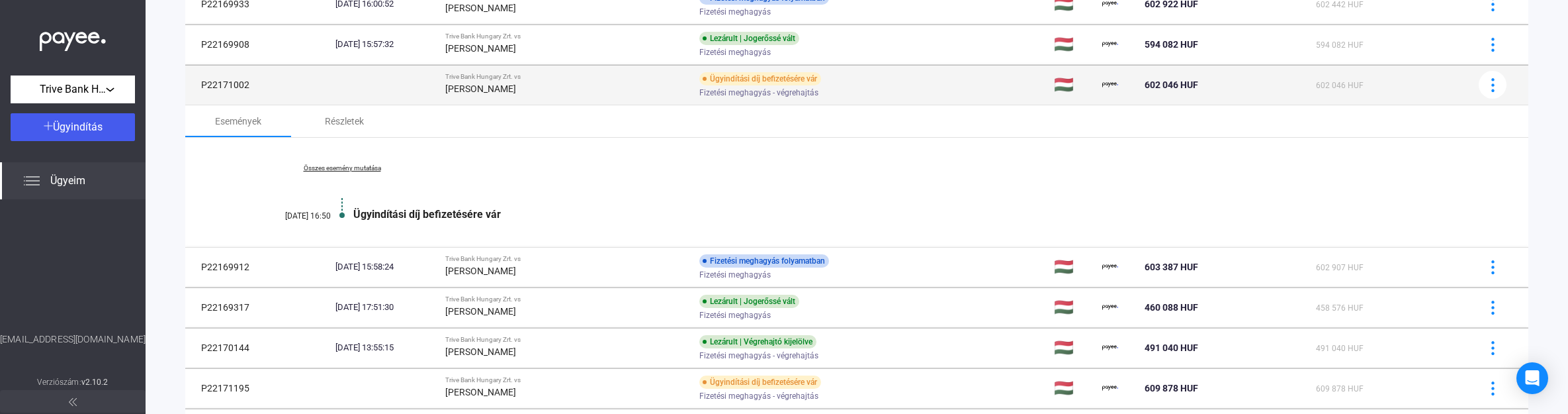
copy td "P22171002"
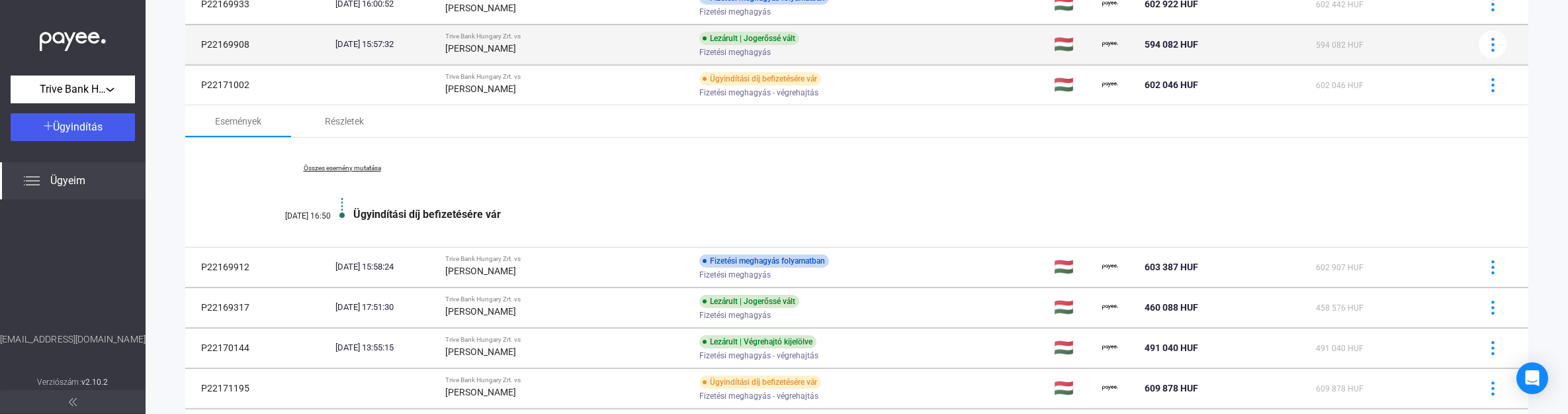
click at [495, 44] on strong "[PERSON_NAME]" at bounding box center [481, 48] width 70 height 11
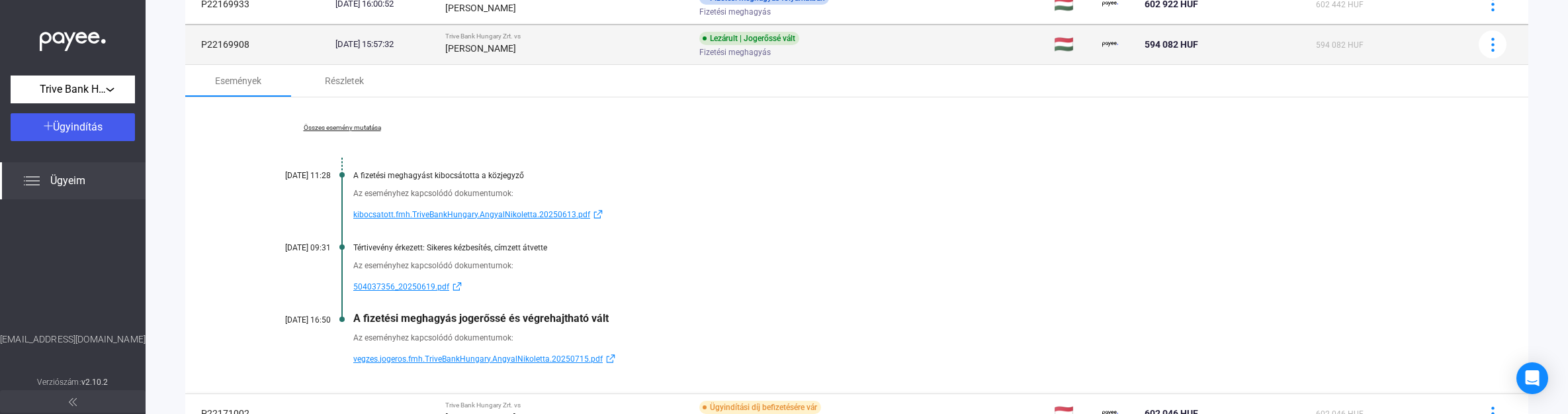
click at [424, 55] on td "[DATE] 15:57:32" at bounding box center [385, 44] width 110 height 39
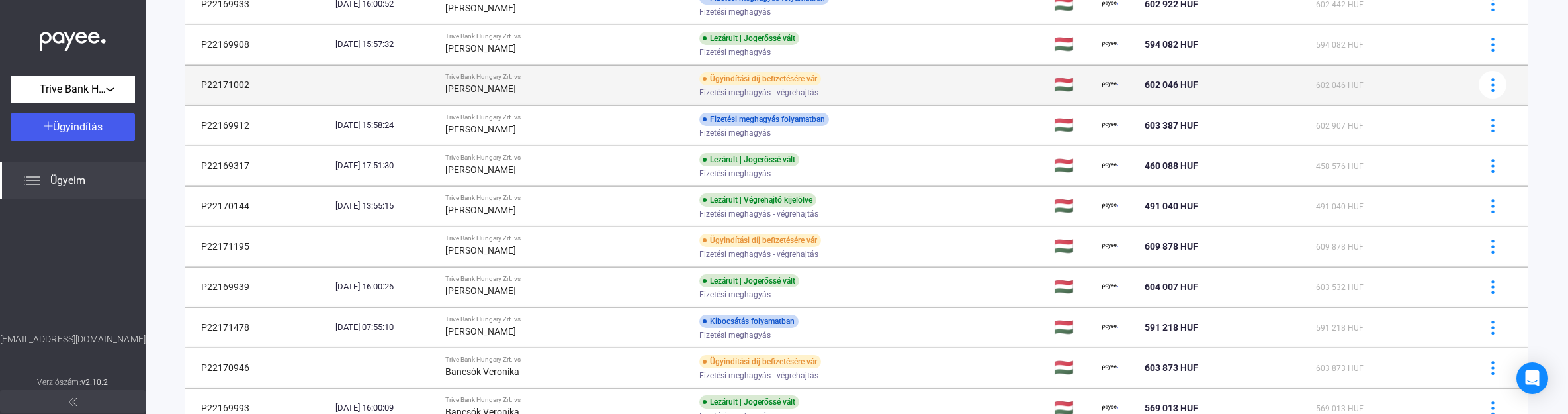
click at [440, 87] on td at bounding box center [385, 85] width 110 height 39
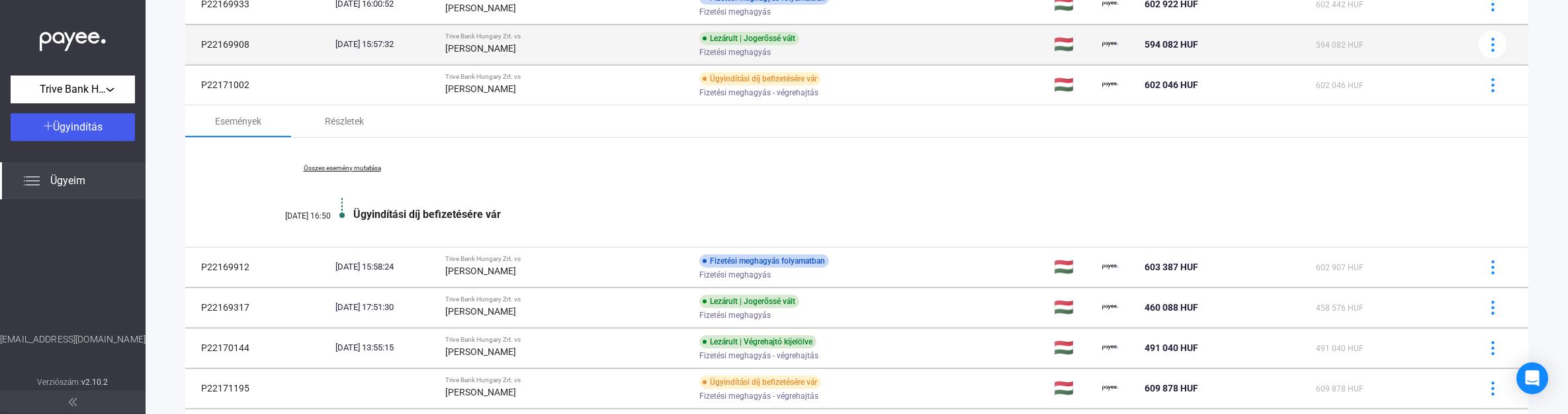
click at [505, 60] on td "Trive Bank Hungary Zrt. vs [PERSON_NAME]" at bounding box center [567, 44] width 254 height 39
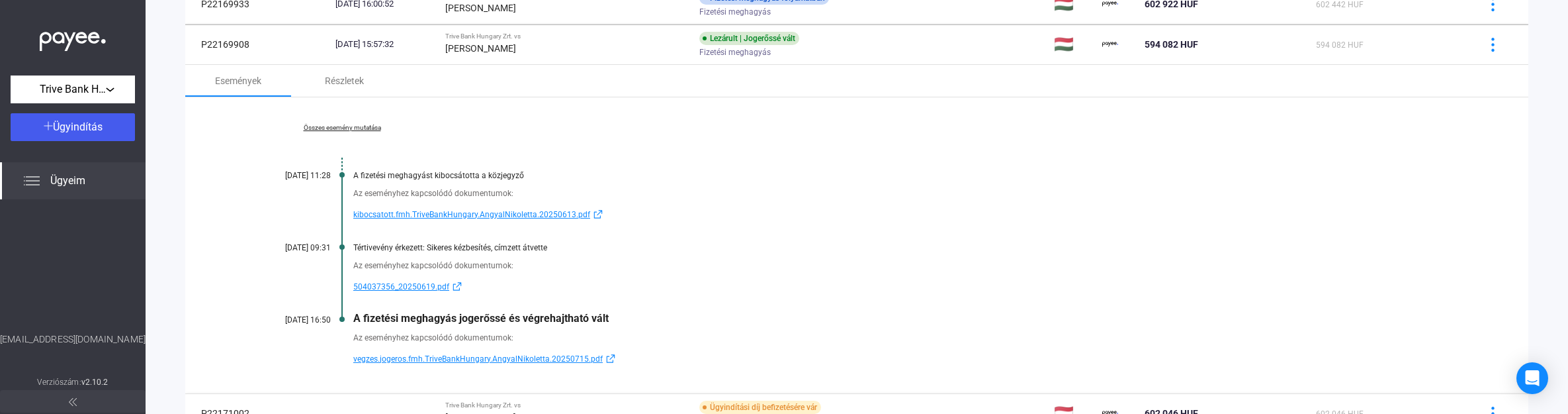
click at [407, 287] on span "504037356_20250619.pdf" at bounding box center [401, 286] width 96 height 16
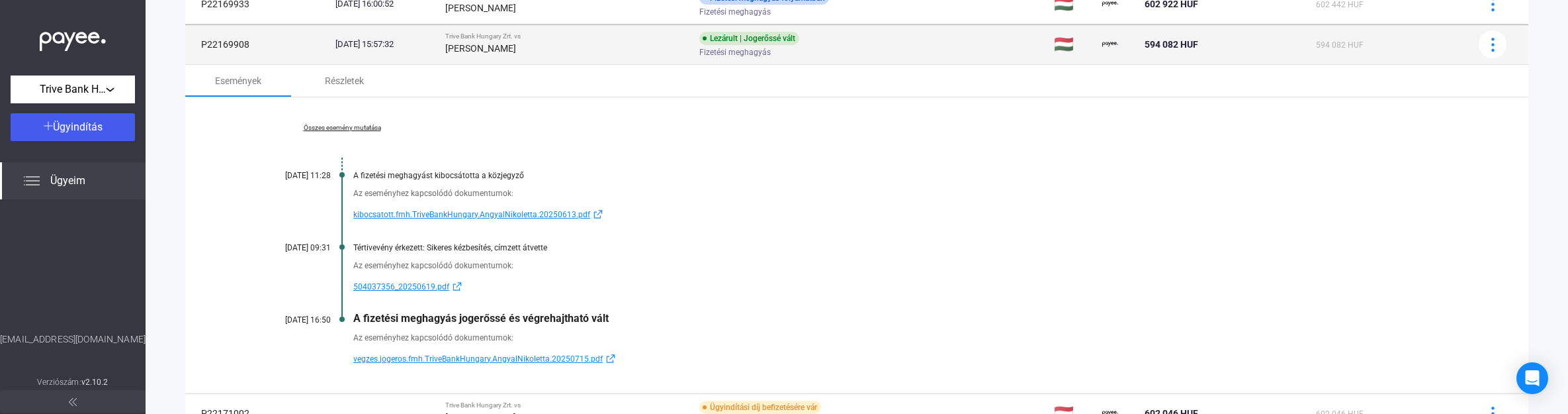
click at [505, 40] on div "[PERSON_NAME]" at bounding box center [567, 48] width 244 height 16
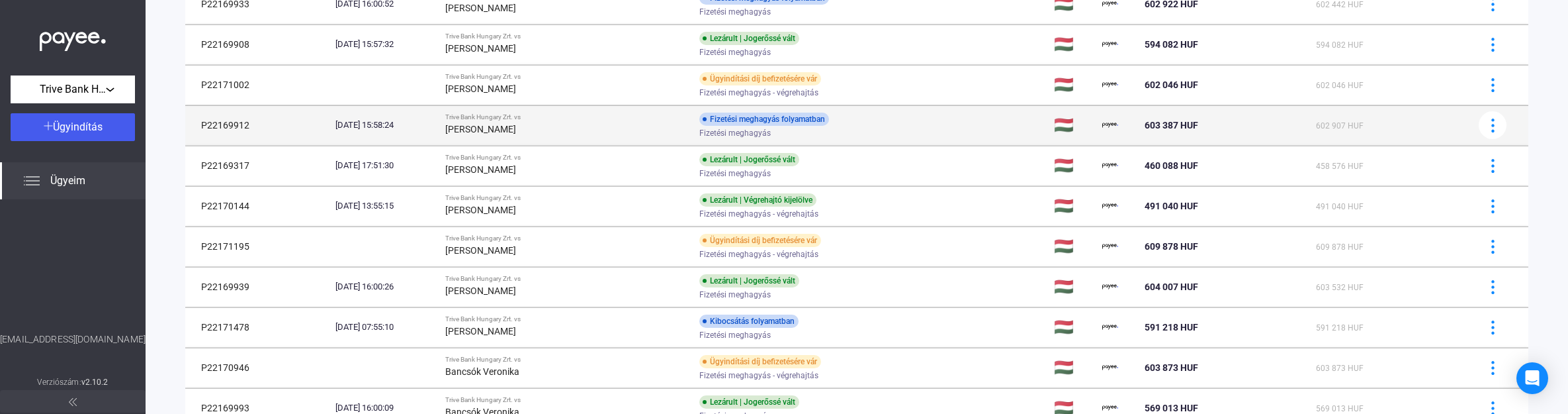
click at [508, 121] on div "[PERSON_NAME]" at bounding box center [567, 129] width 244 height 16
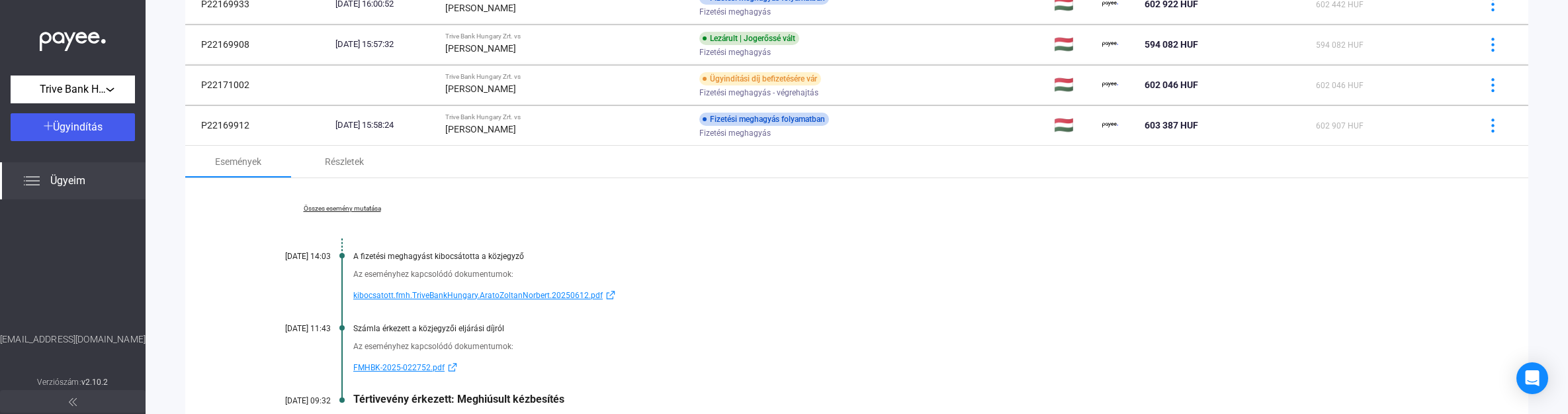
click at [347, 205] on link "Összes esemény mutatása" at bounding box center [342, 208] width 181 height 8
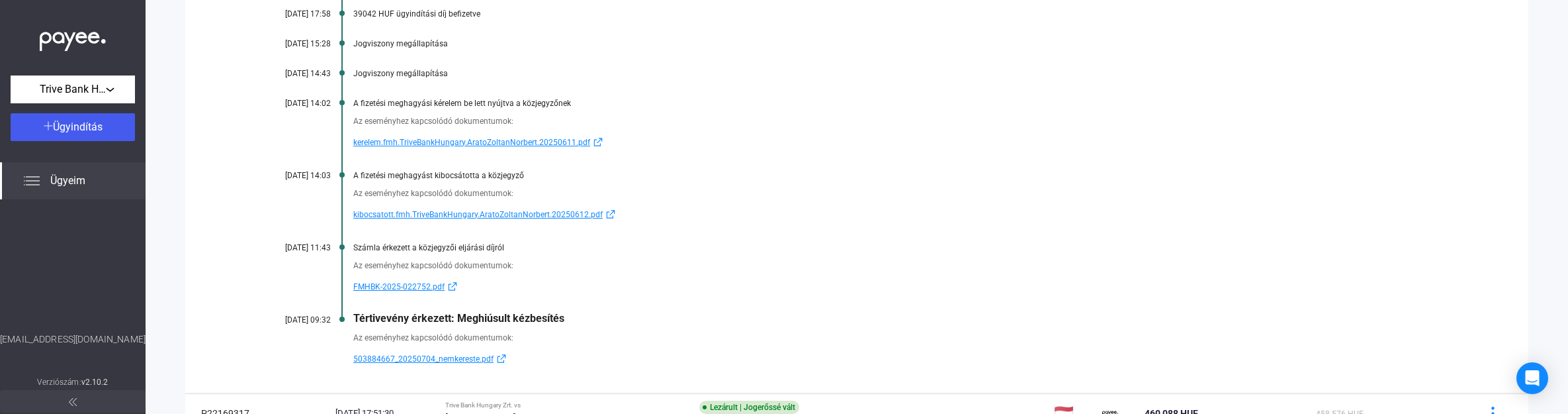
scroll to position [662, 0]
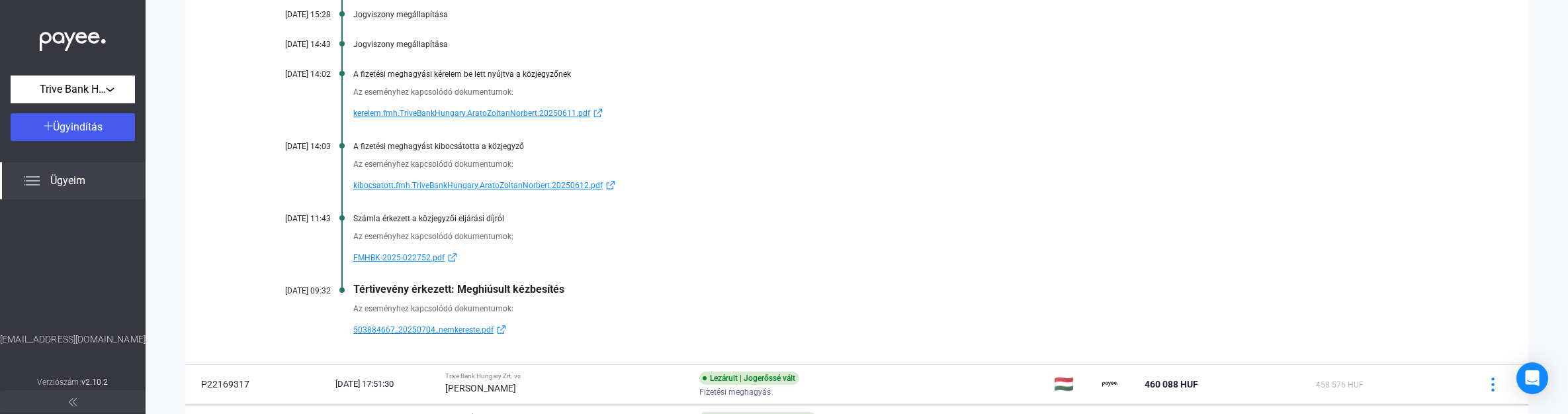
click at [474, 329] on span "503884667_20250704_nemkereste.pdf" at bounding box center [423, 329] width 140 height 16
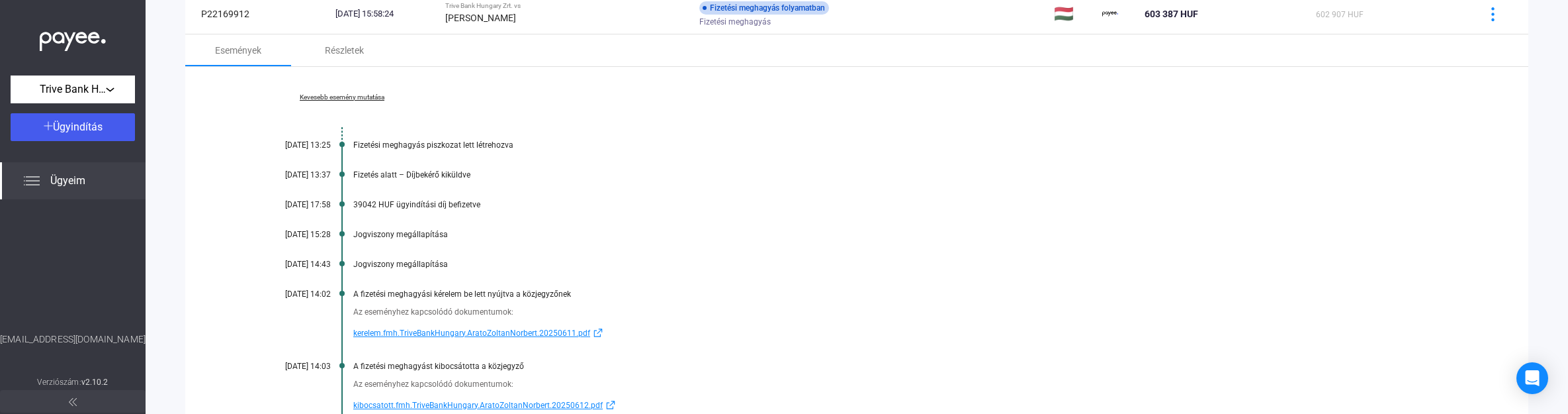
scroll to position [414, 0]
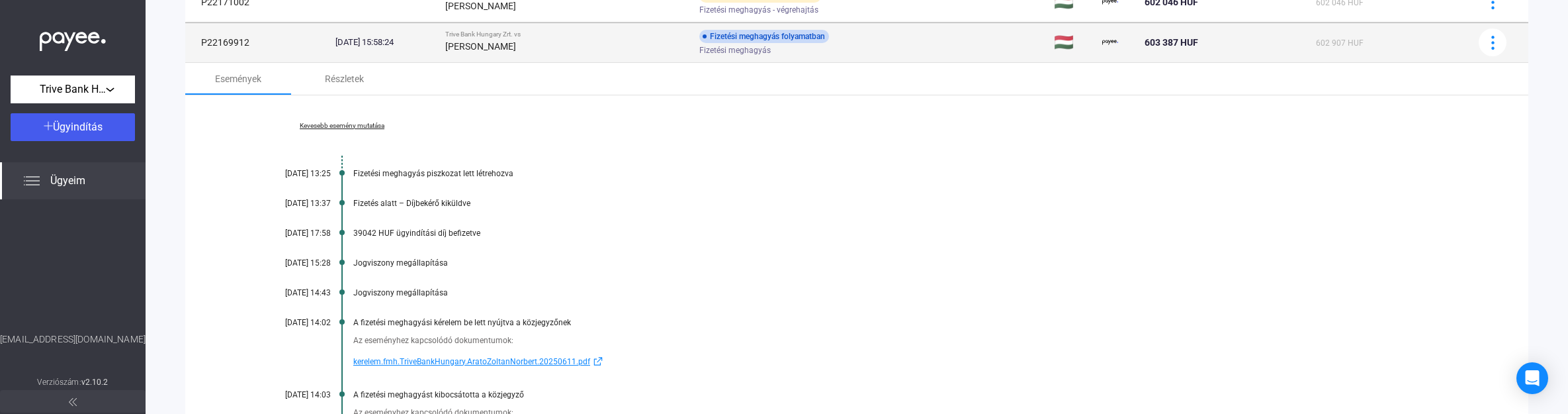
click at [511, 48] on strong "[PERSON_NAME]" at bounding box center [481, 46] width 70 height 11
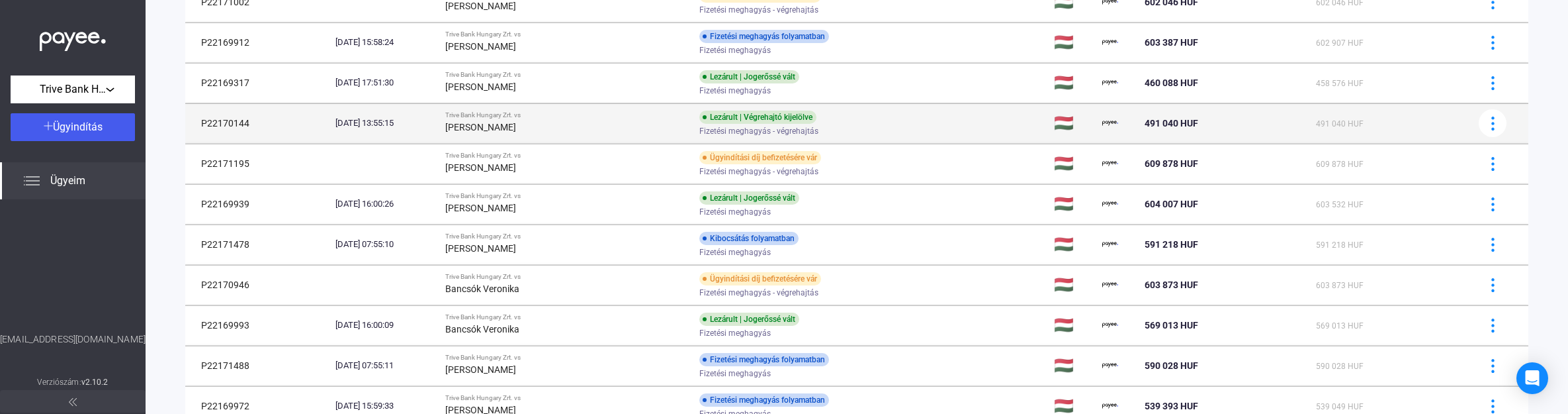
drag, startPoint x: 199, startPoint y: 123, endPoint x: 247, endPoint y: 133, distance: 49.0
click at [247, 133] on td "P22170144" at bounding box center [258, 123] width 145 height 39
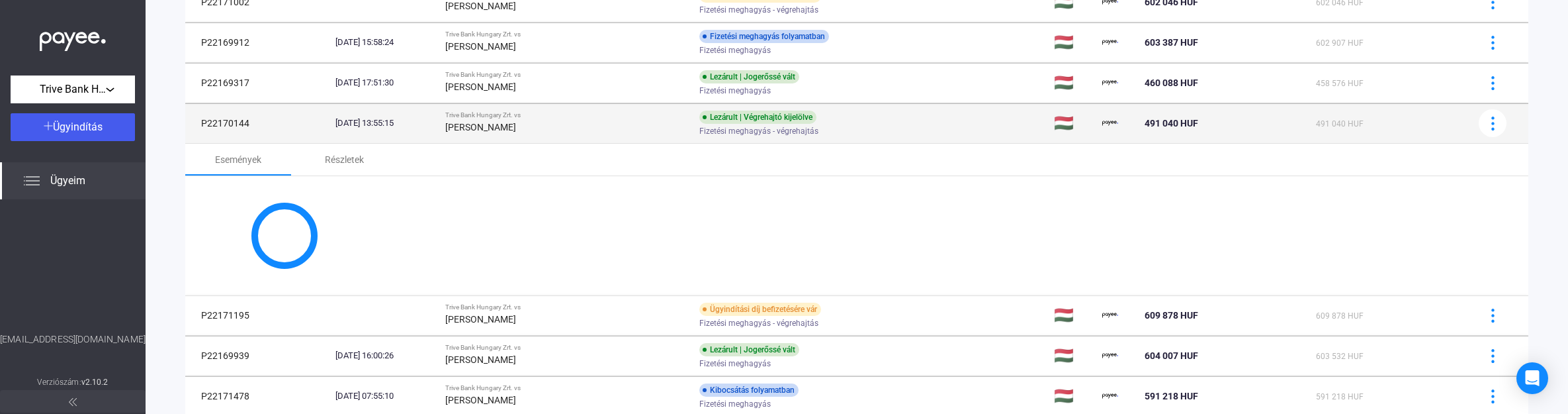
copy td "P22170144"
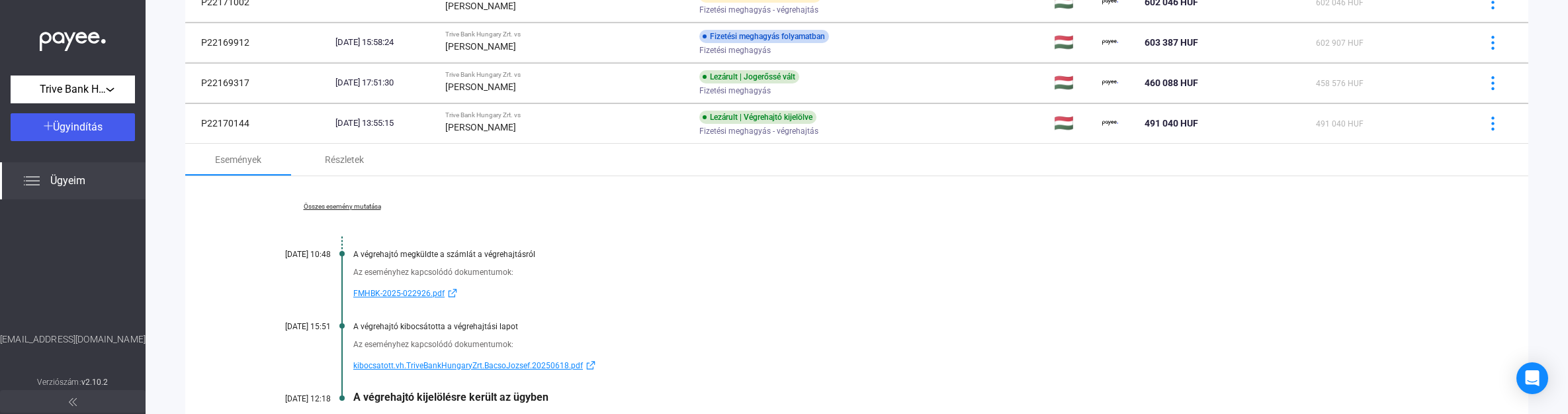
click at [331, 206] on link "Összes esemény mutatása" at bounding box center [342, 206] width 181 height 8
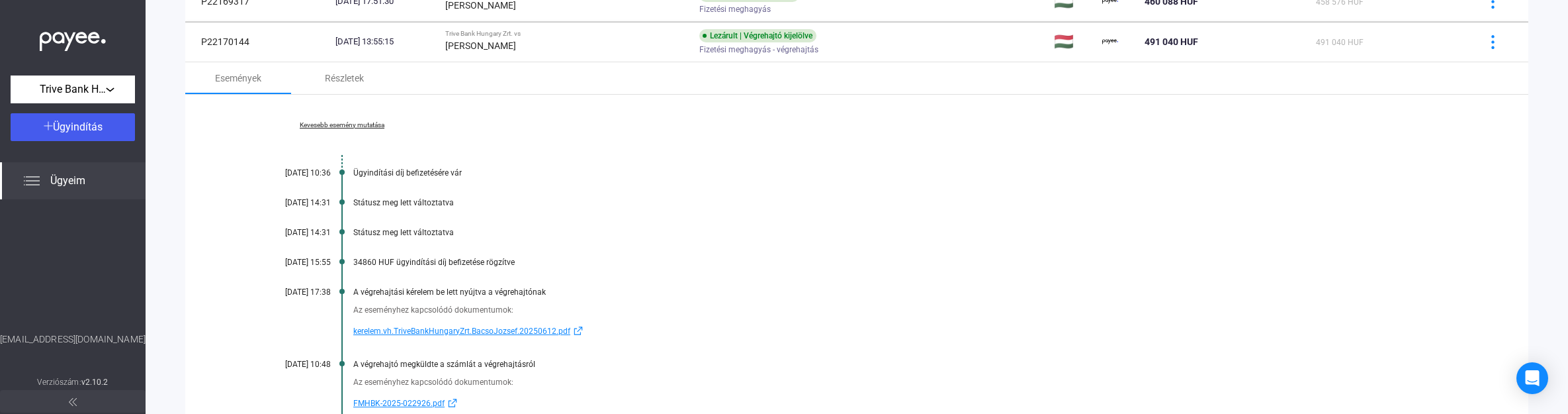
scroll to position [828, 0]
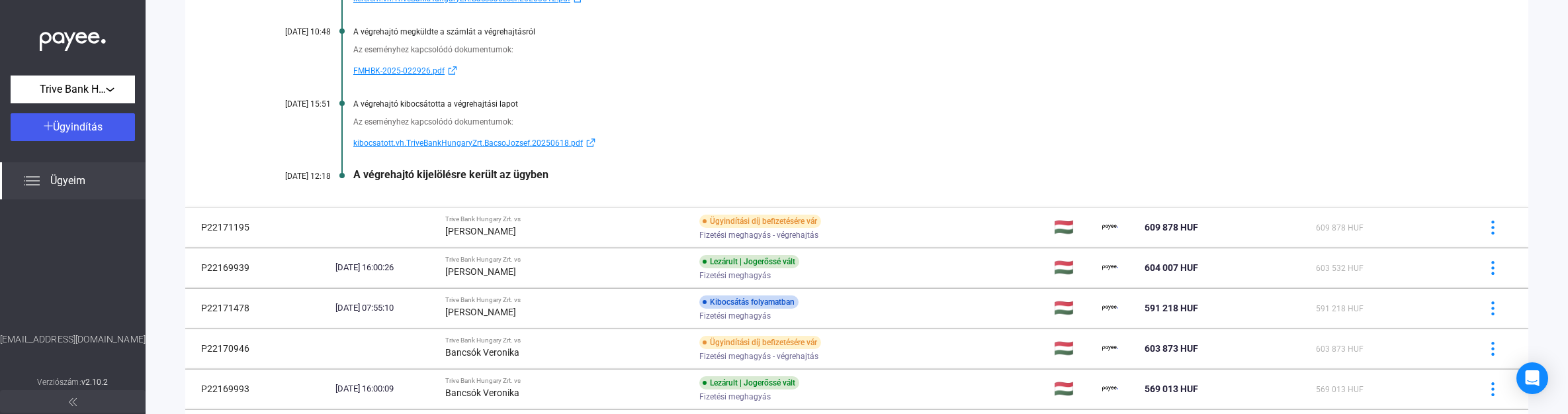
click at [425, 144] on span "kibocsatott.vh.TriveBankHungaryZrt.BacsoJozsef.20250618.pdf" at bounding box center [468, 143] width 230 height 16
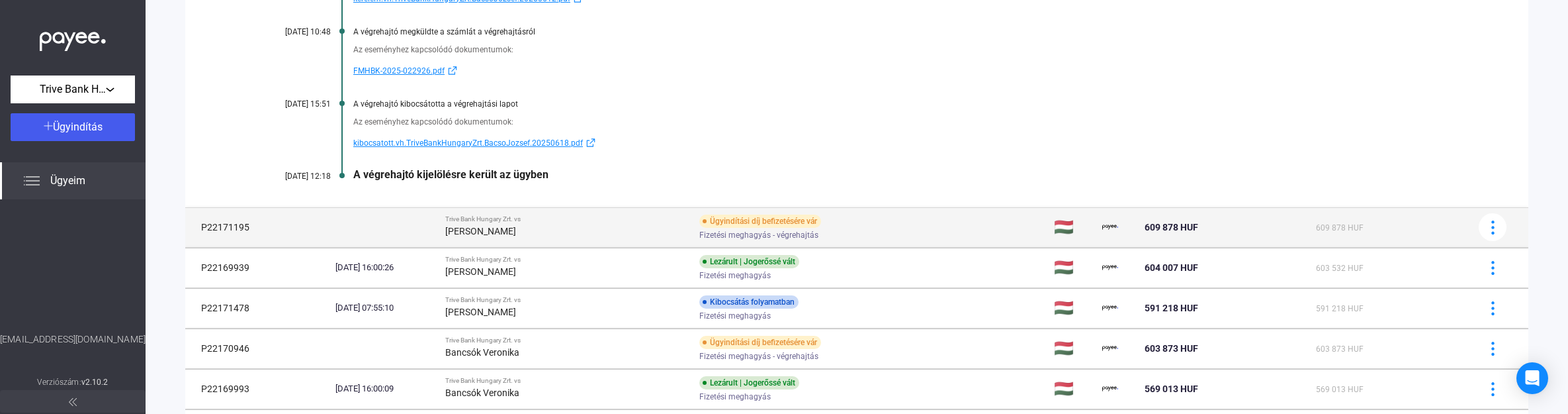
drag, startPoint x: 201, startPoint y: 226, endPoint x: 250, endPoint y: 229, distance: 49.1
click at [250, 229] on td "P22171195" at bounding box center [258, 227] width 145 height 39
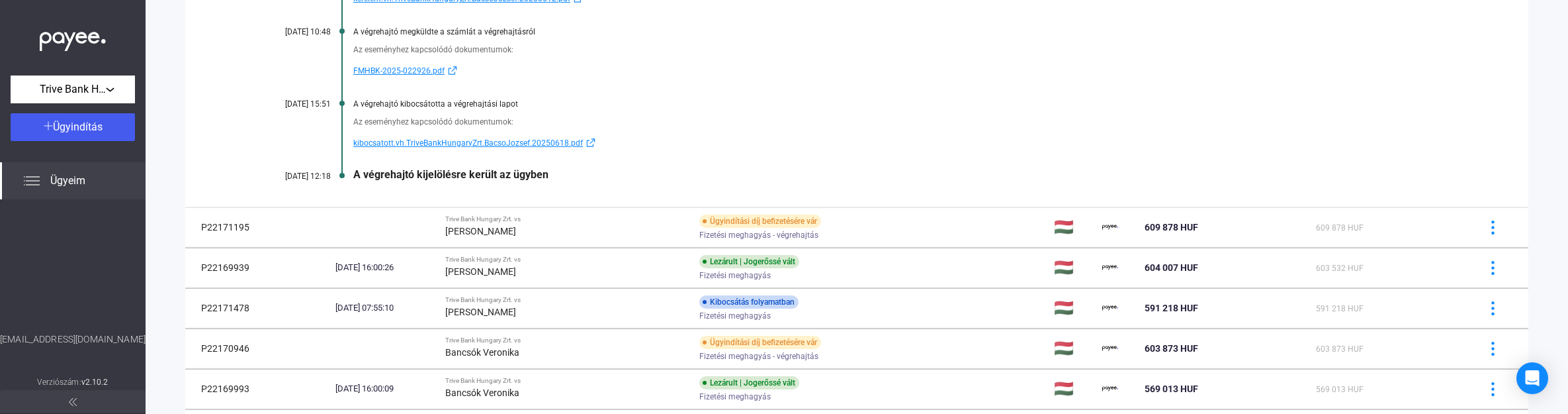
scroll to position [796, 0]
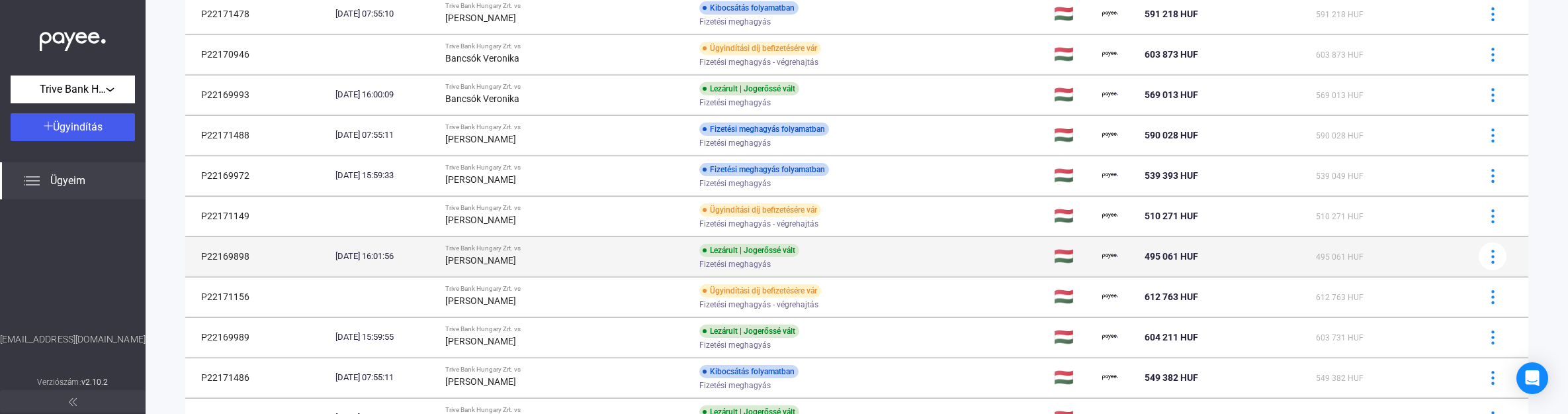
copy td "P22171195"
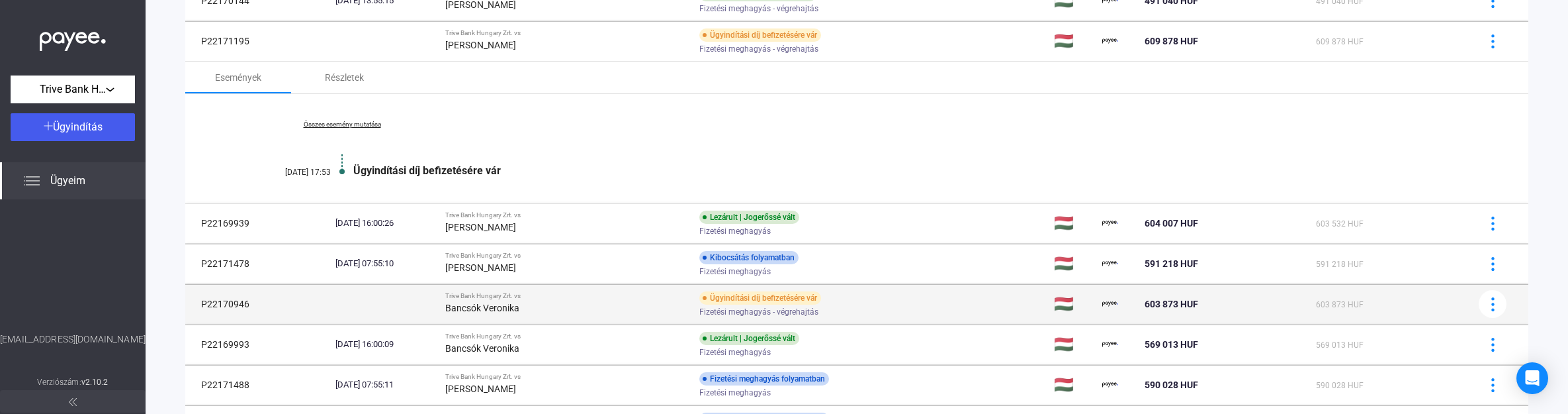
scroll to position [548, 0]
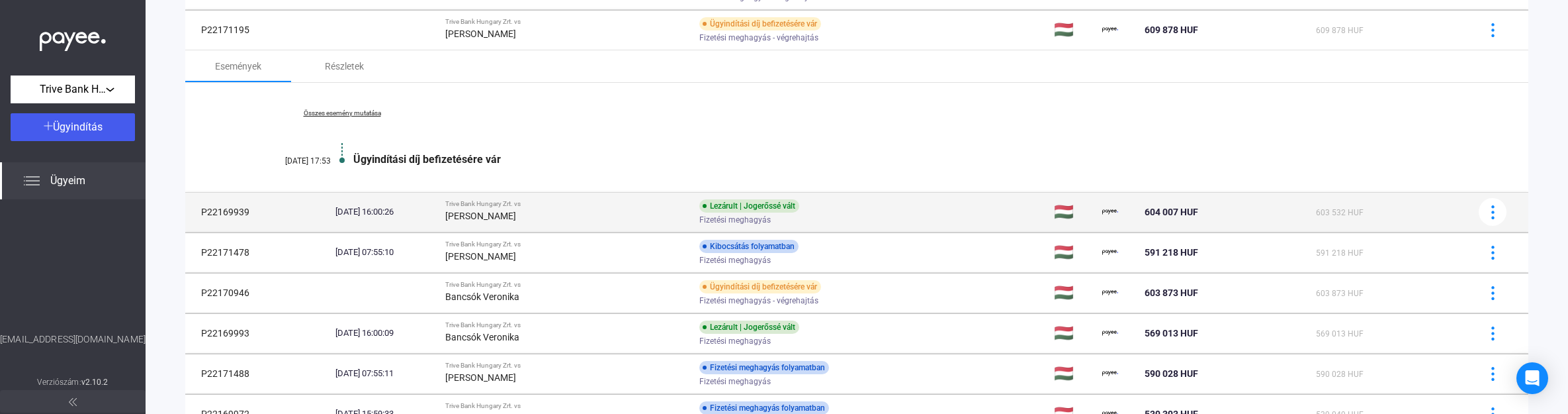
click at [440, 221] on td "[DATE] 16:00:26" at bounding box center [385, 212] width 110 height 39
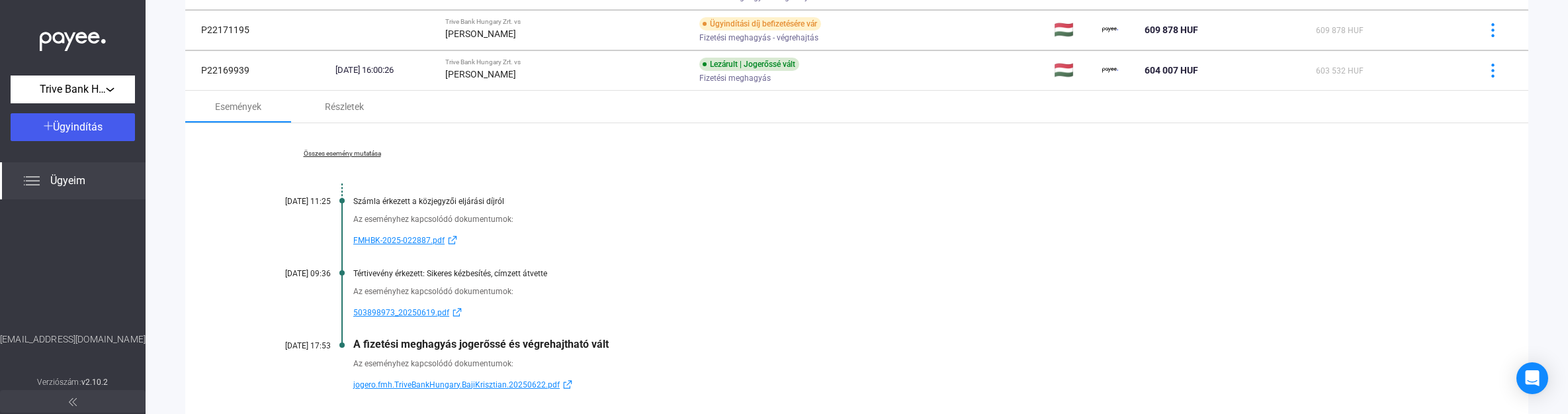
click at [336, 156] on link "Összes esemény mutatása" at bounding box center [342, 153] width 181 height 8
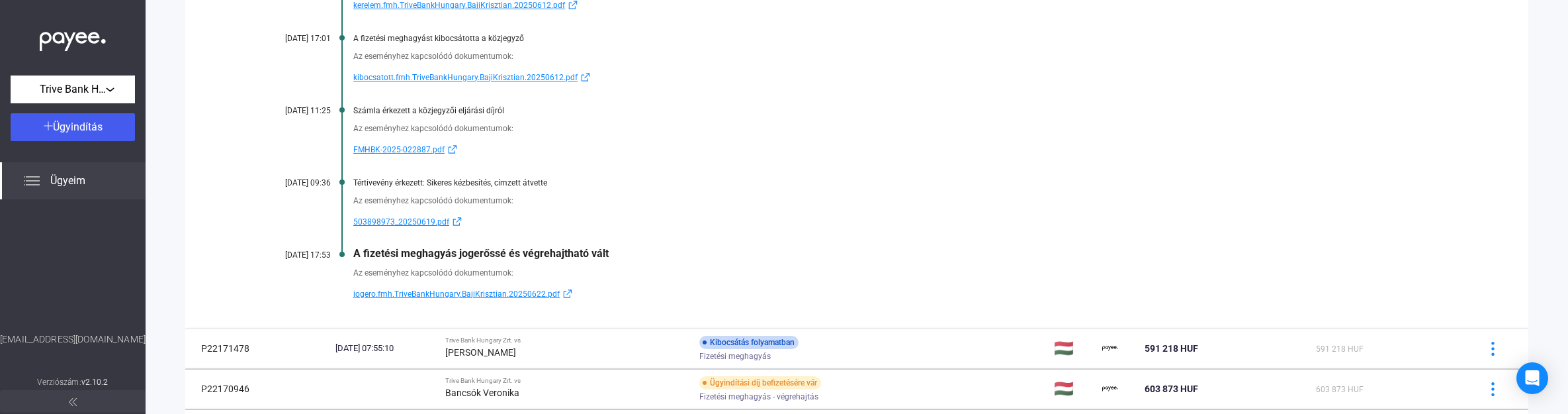
scroll to position [879, 0]
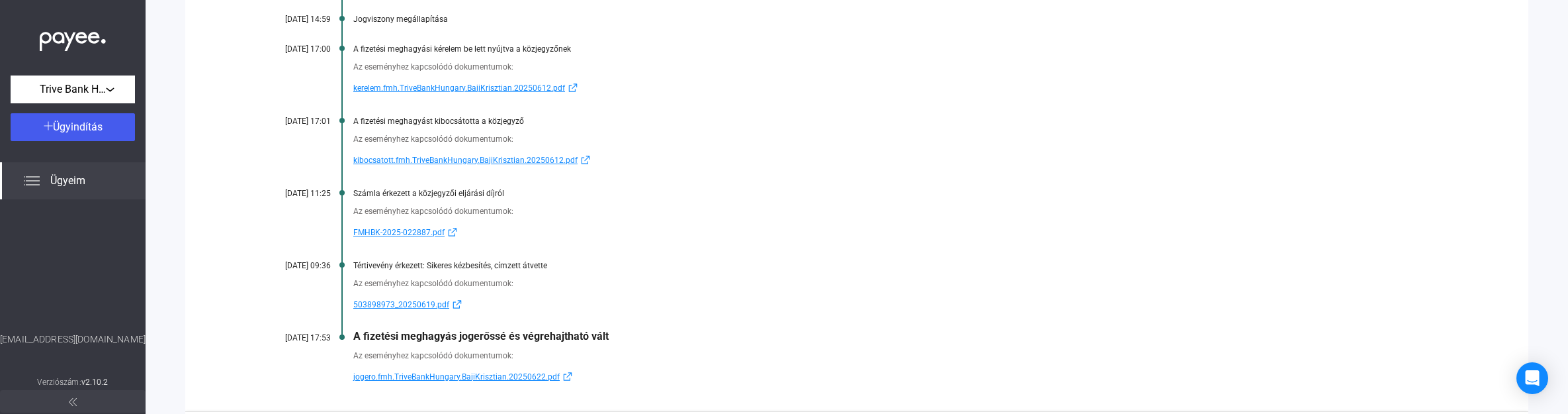
click at [407, 306] on span "503898973_20250619.pdf" at bounding box center [401, 305] width 96 height 16
click at [452, 375] on span "jogero.fmh.TriveBankHungary.BajiKrisztian.20250622.pdf" at bounding box center [456, 377] width 206 height 16
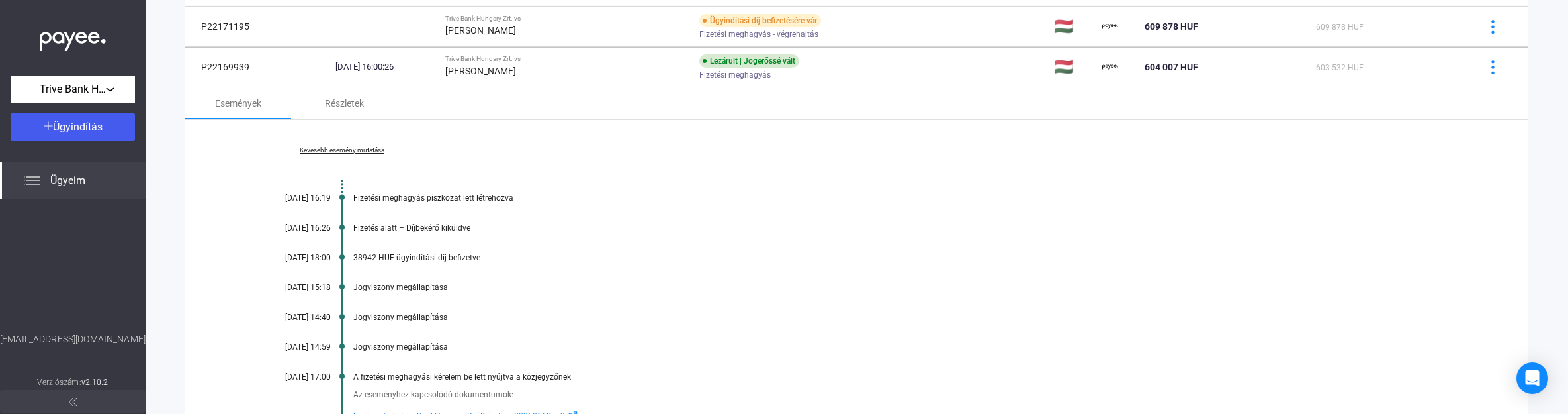
scroll to position [548, 0]
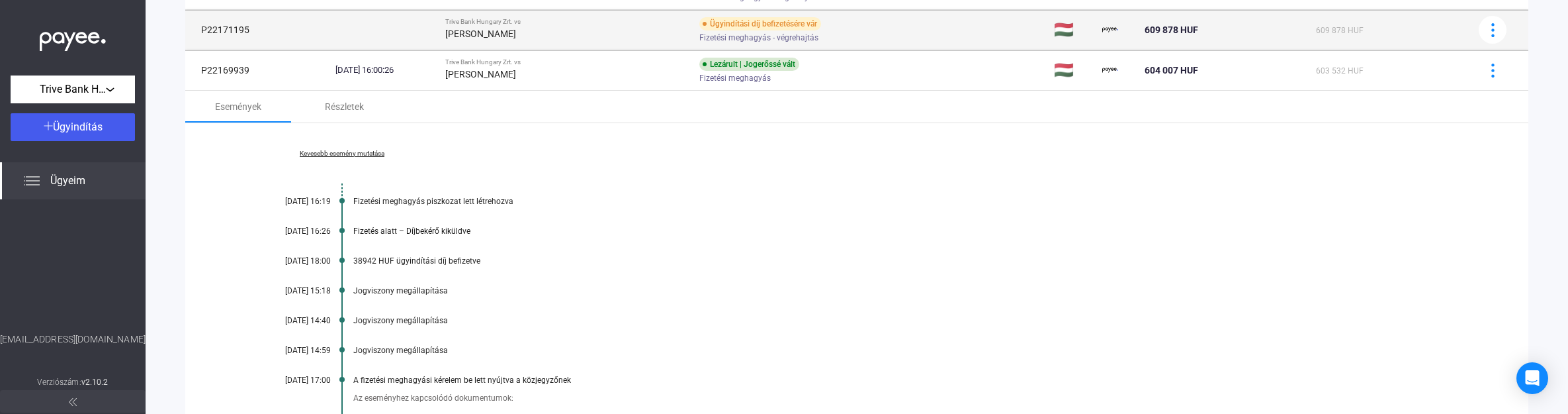
click at [574, 41] on div "[PERSON_NAME]" at bounding box center [567, 34] width 244 height 16
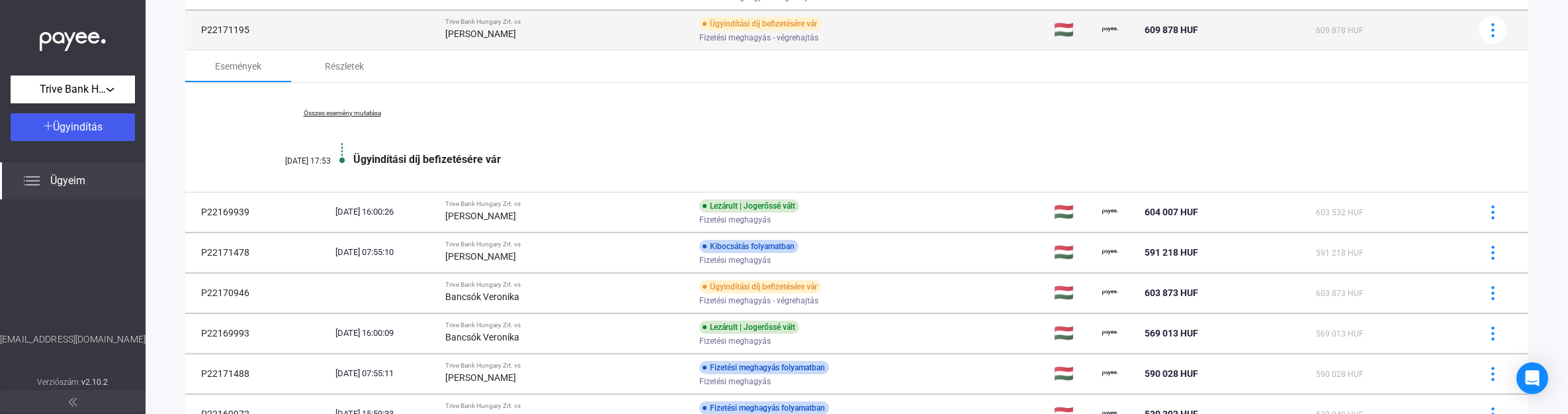
click at [564, 38] on div "[PERSON_NAME]" at bounding box center [567, 34] width 244 height 16
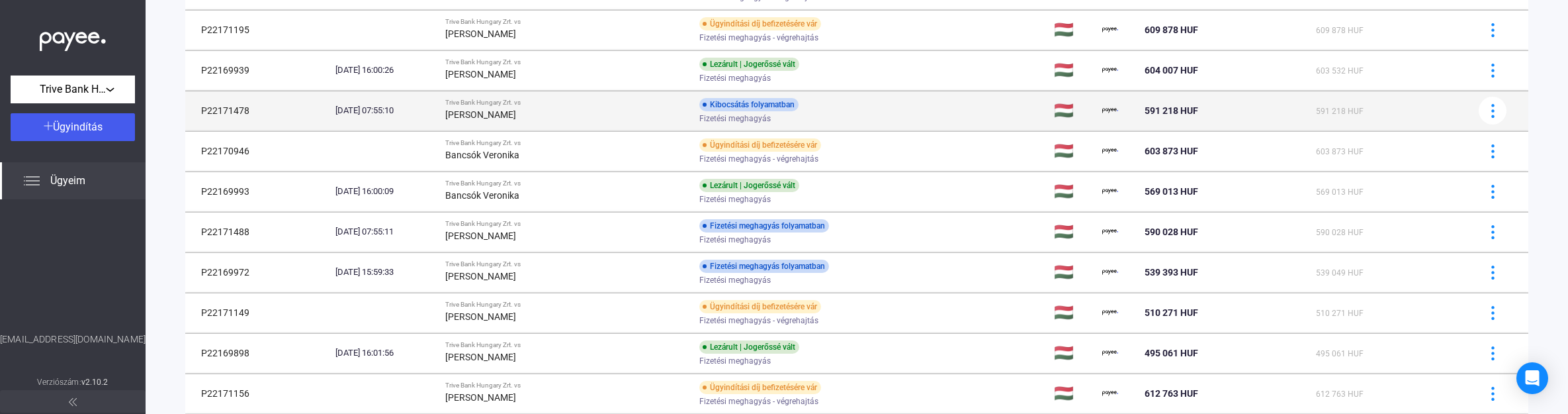
click at [561, 116] on div "[PERSON_NAME]" at bounding box center [567, 114] width 244 height 16
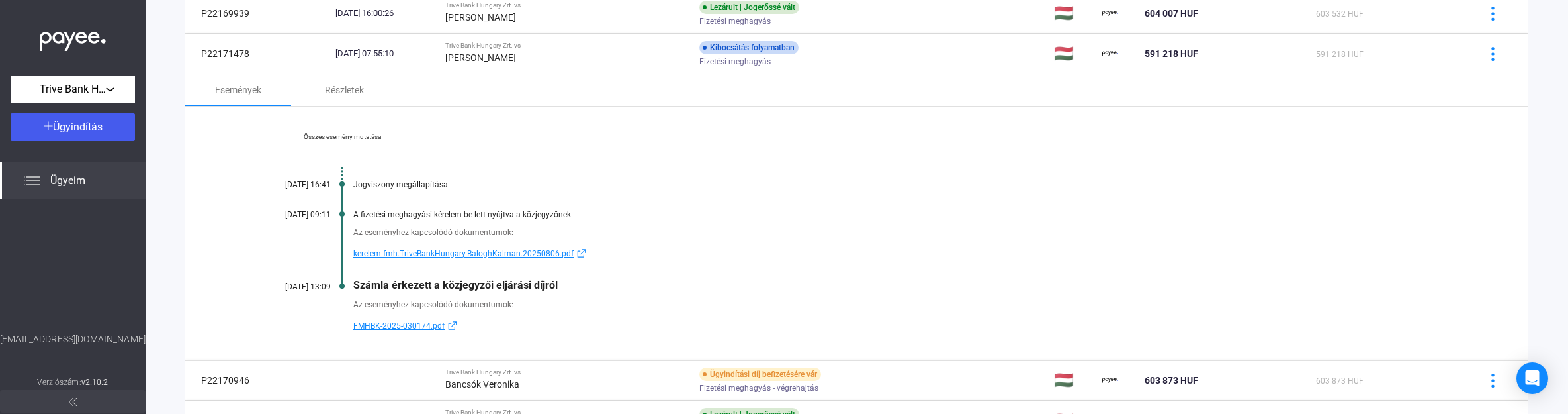
scroll to position [713, 0]
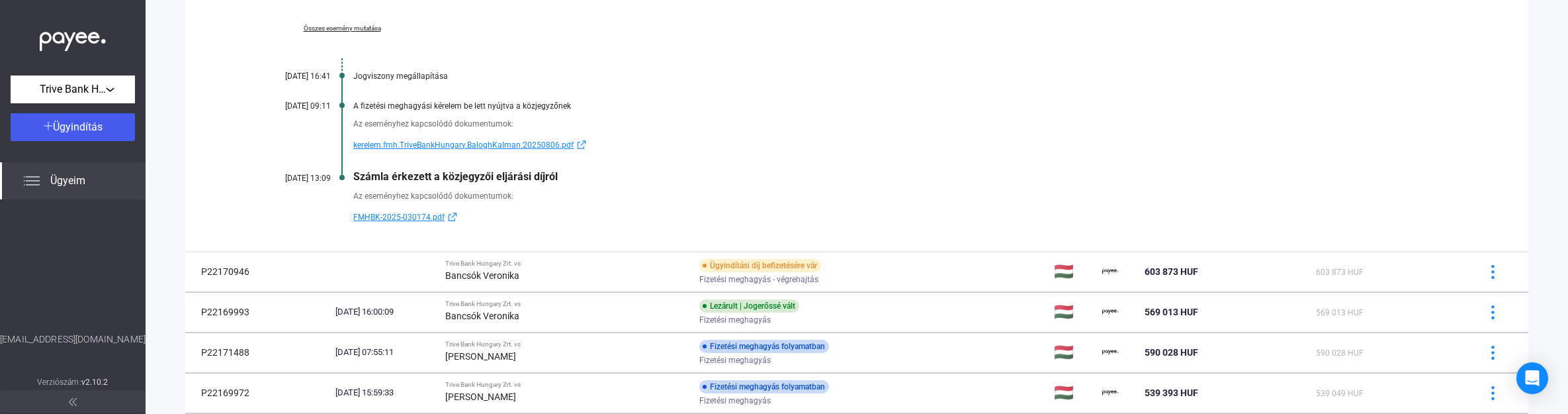
click at [460, 142] on span "kerelem.fmh.TriveBankHungary.BaloghKalman.20250806.pdf" at bounding box center [463, 145] width 221 height 16
click at [396, 143] on span "kerelem.fmh.TriveBankHungary.BaloghKalman.20250806.pdf" at bounding box center [463, 145] width 221 height 16
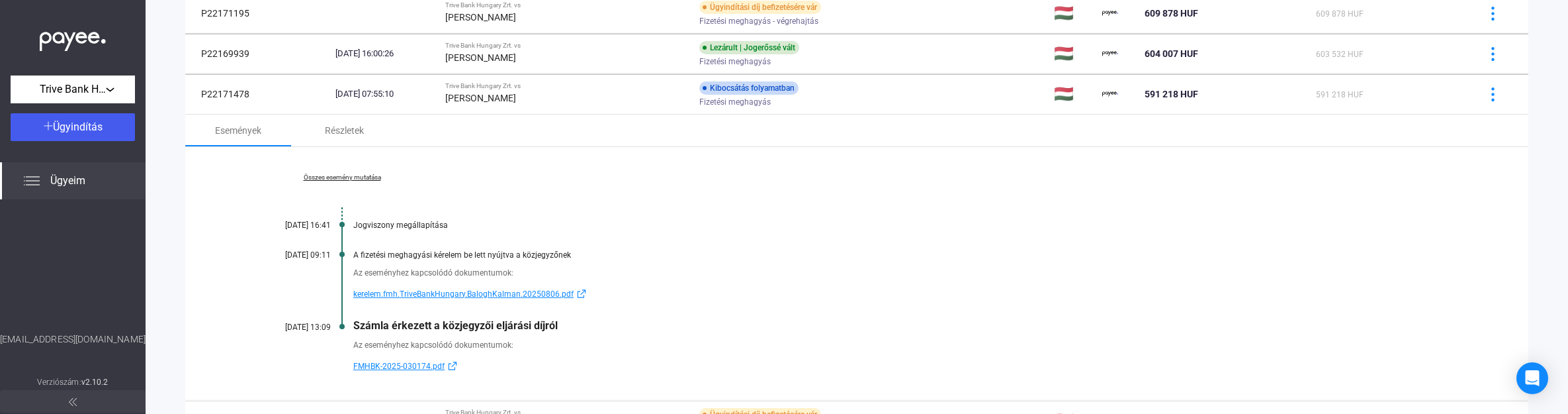
scroll to position [548, 0]
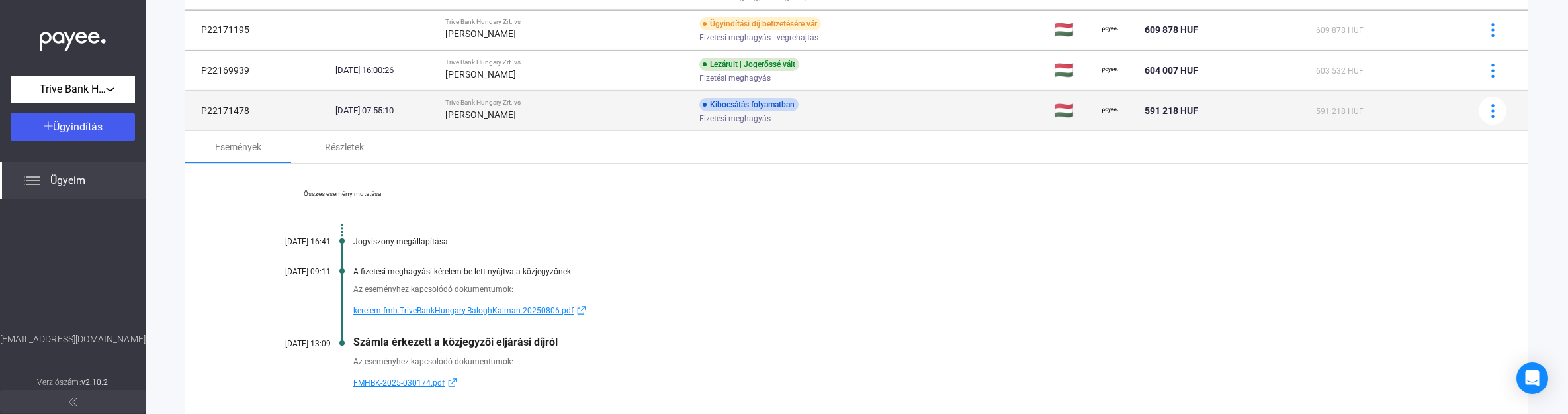
drag, startPoint x: 252, startPoint y: 114, endPoint x: 199, endPoint y: 113, distance: 53.0
click at [199, 113] on td "P22171478" at bounding box center [258, 111] width 145 height 39
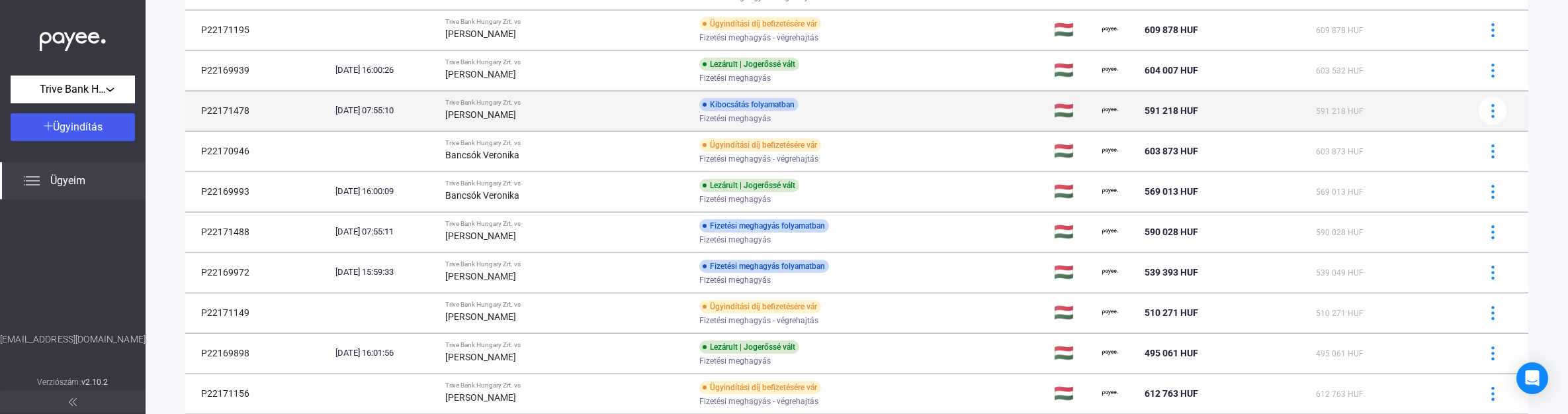
copy td "P22171478"
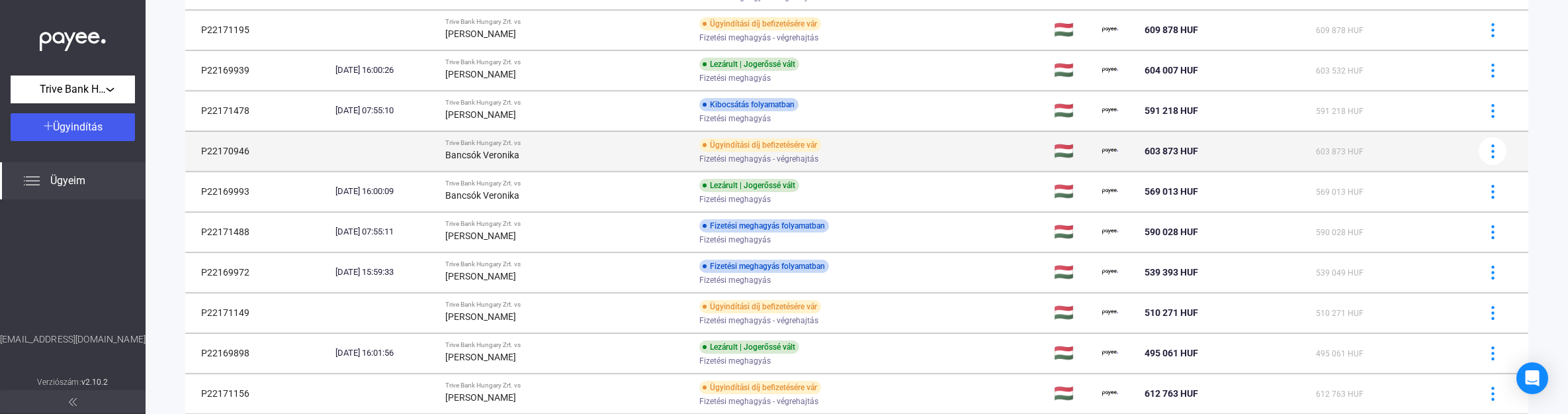
drag, startPoint x: 252, startPoint y: 156, endPoint x: 201, endPoint y: 150, distance: 51.4
click at [201, 150] on td "P22170946" at bounding box center [258, 151] width 145 height 39
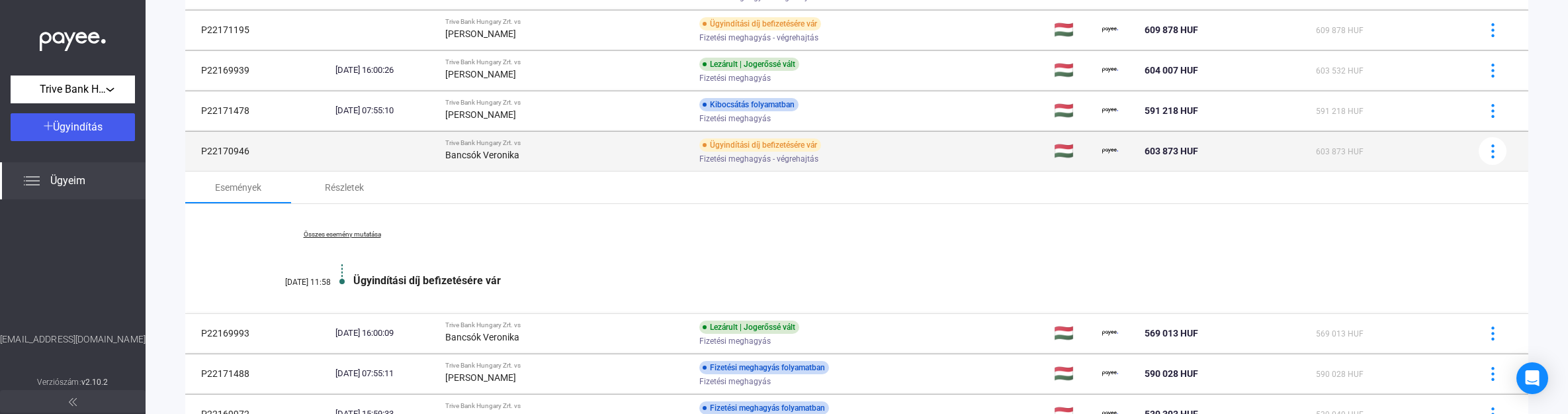
copy td "P22170946"
click at [440, 159] on td at bounding box center [385, 151] width 110 height 39
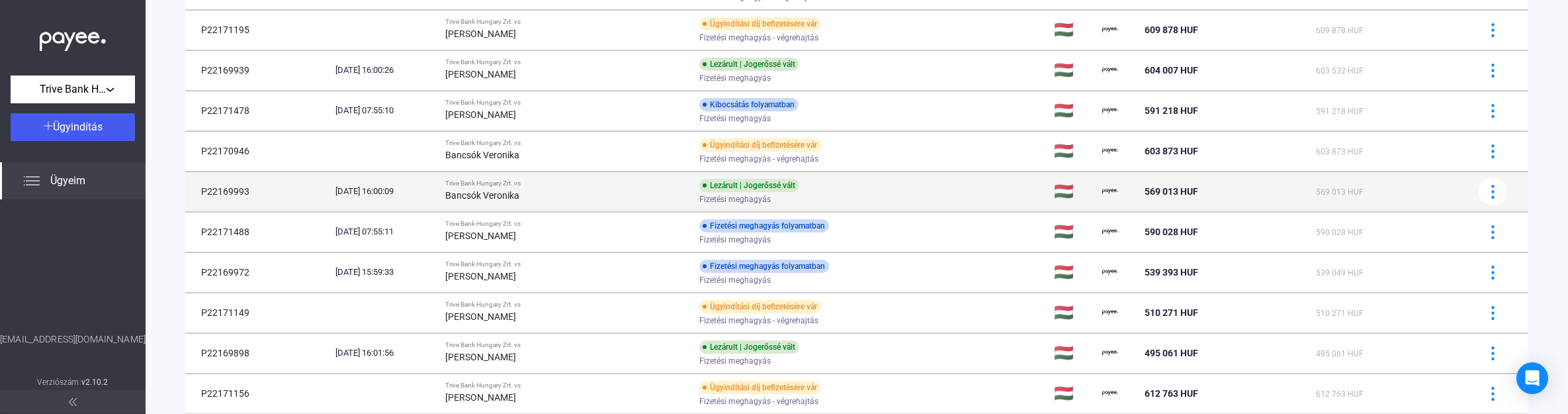
click at [440, 199] on td "[DATE] 16:00:09" at bounding box center [385, 191] width 110 height 39
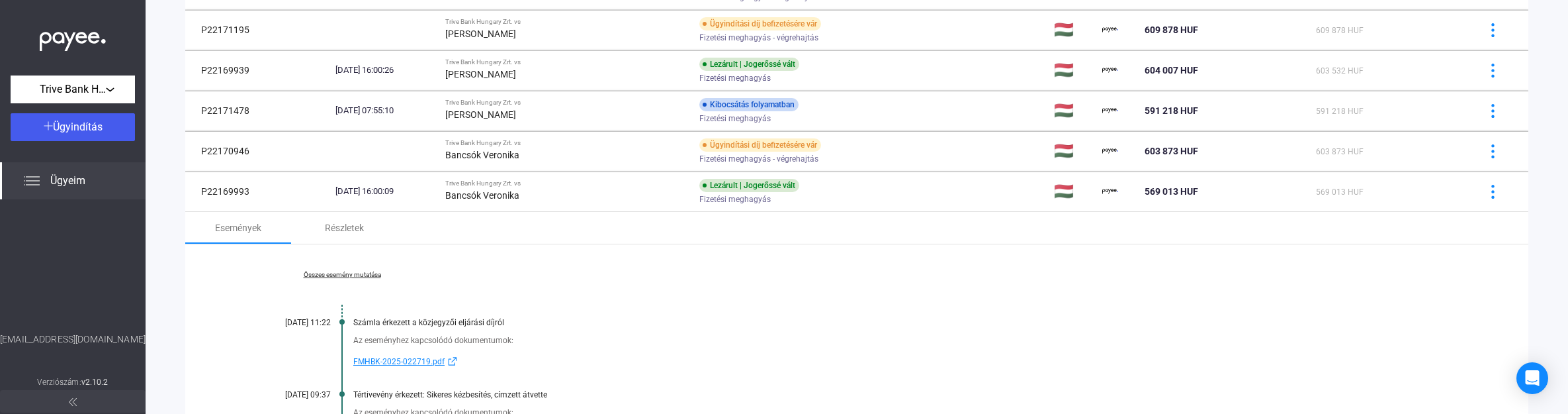
click at [356, 273] on link "Összes esemény mutatása" at bounding box center [342, 274] width 181 height 8
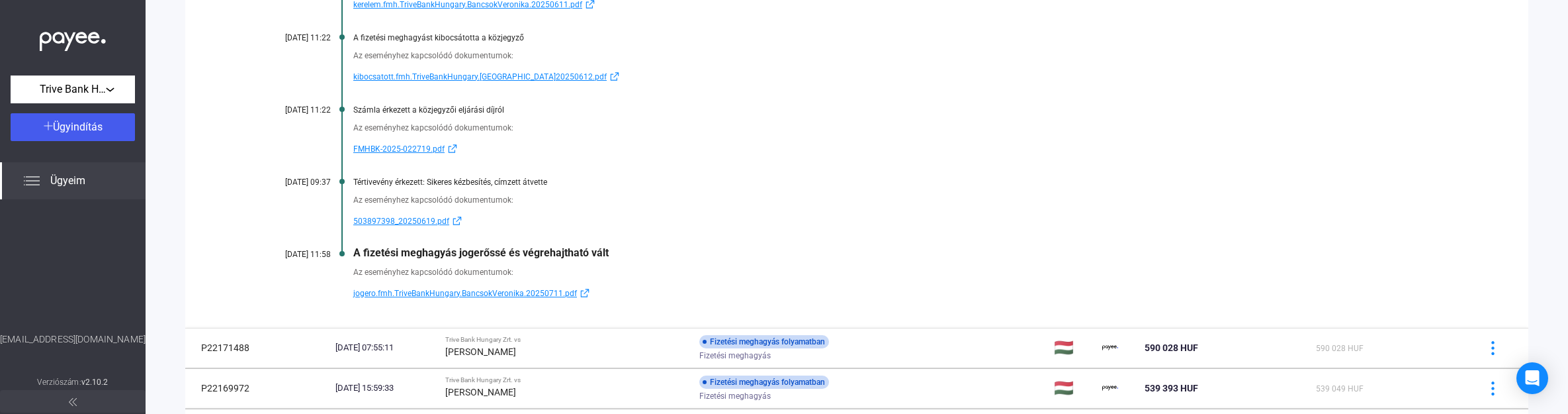
scroll to position [1375, 0]
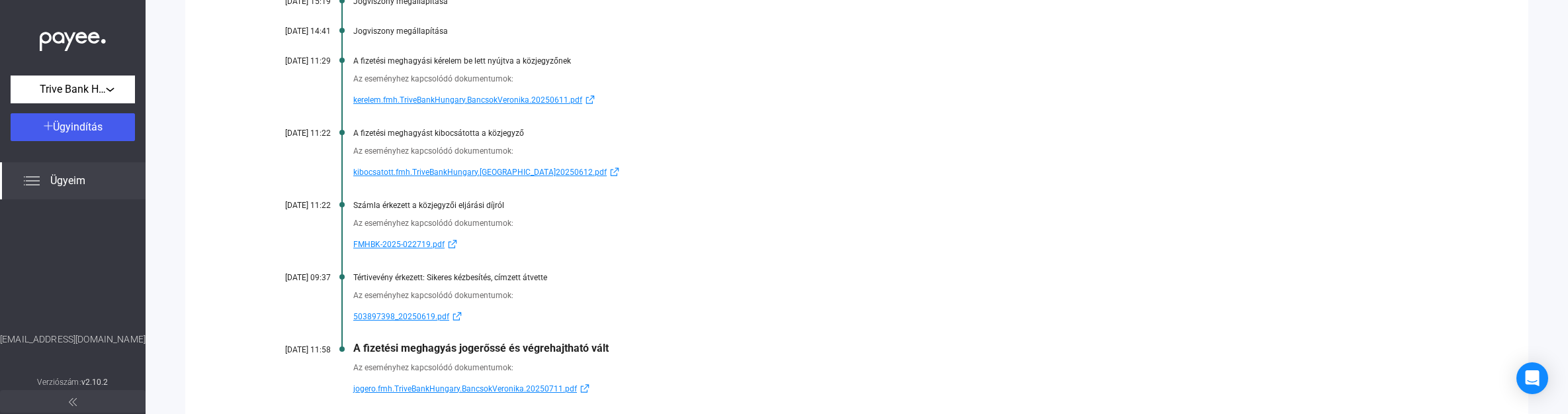
click at [997, 67] on div "Az eseményhez kapcsolódó dokumentumok: kerelem.fmh.TriveBankHungary.BancsokVero…" at bounding box center [857, 87] width 1211 height 42
